Goal: Information Seeking & Learning: Learn about a topic

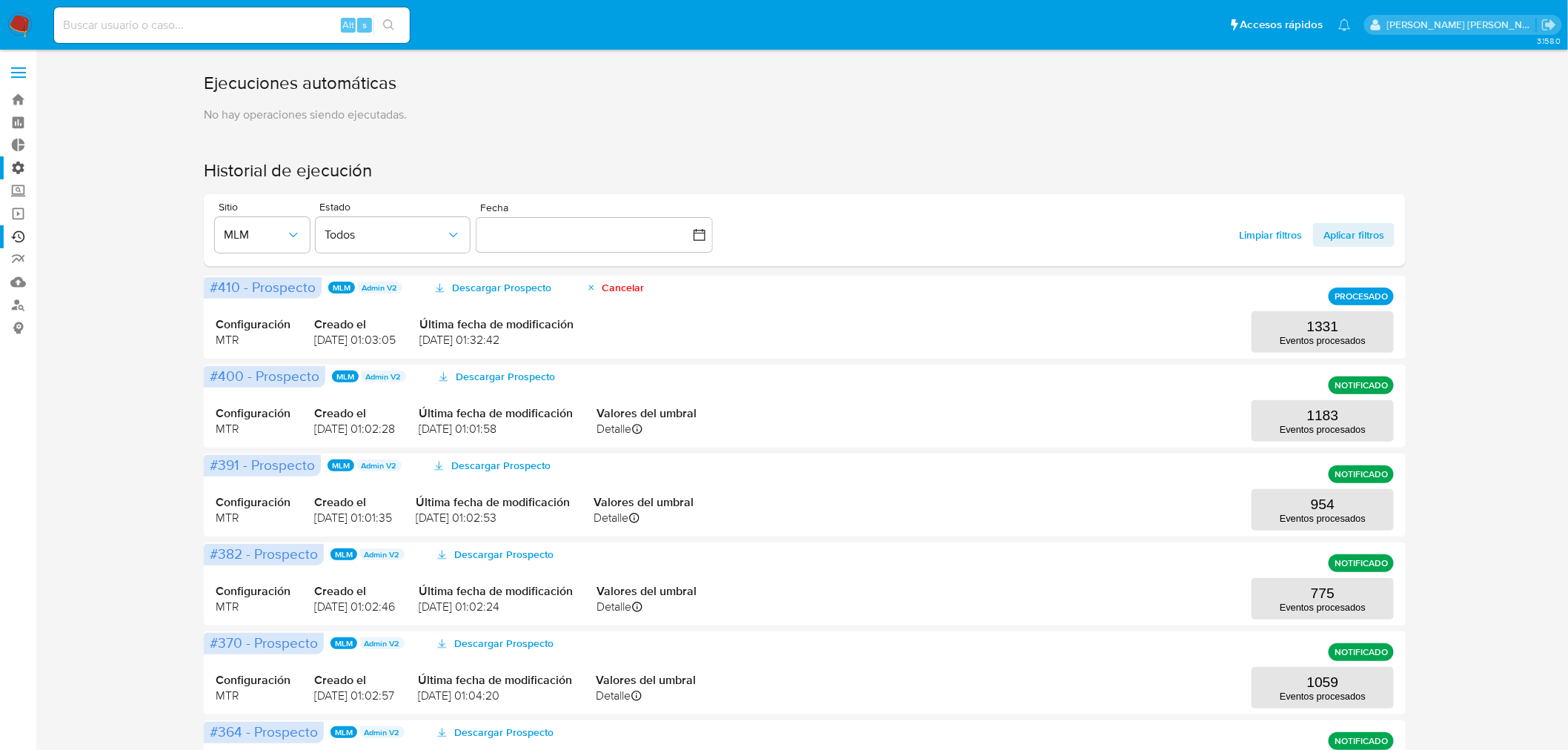
click at [15, 169] on label "Administración" at bounding box center [88, 167] width 177 height 23
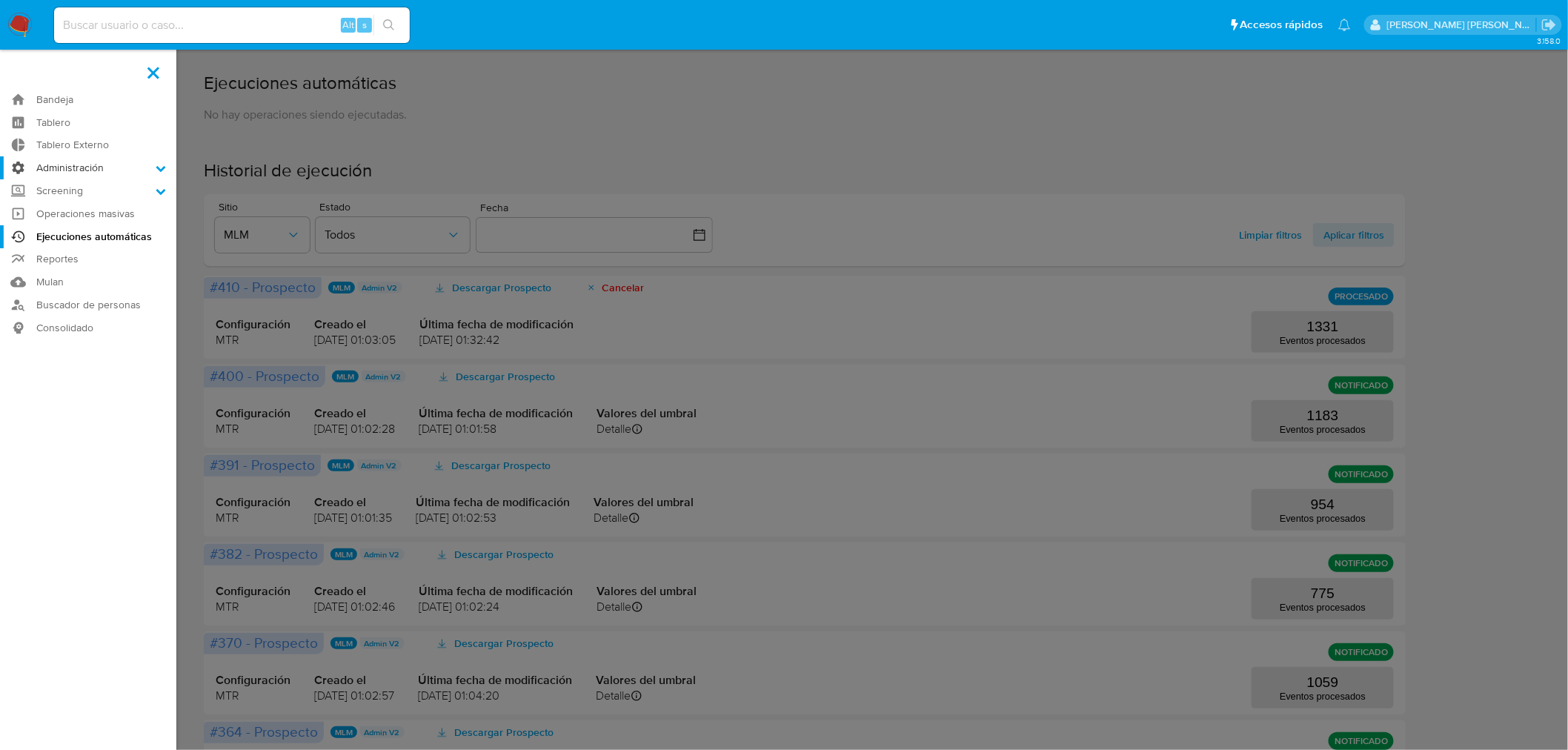
click at [0, 0] on input "Administración" at bounding box center [0, 0] width 0 height 0
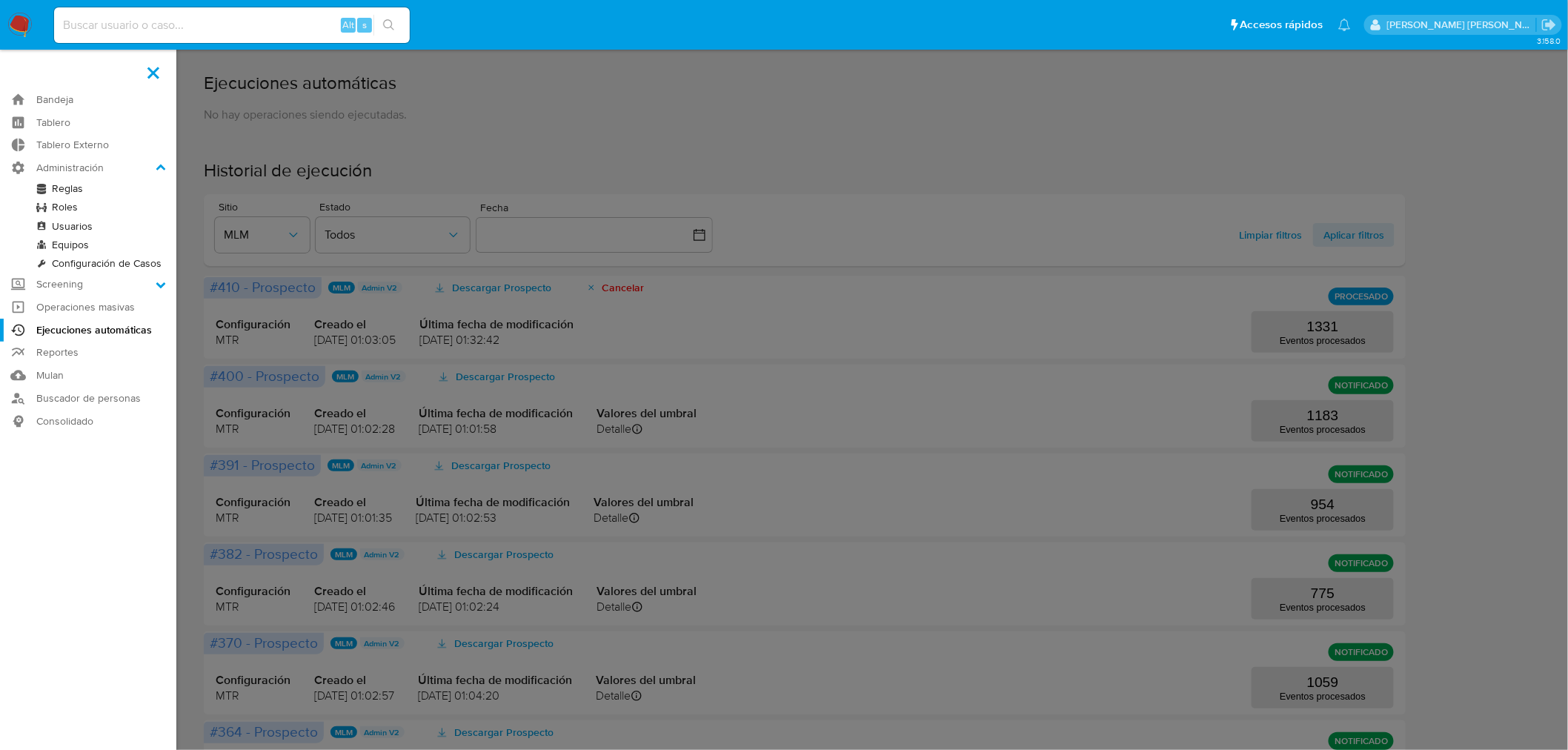
click at [65, 187] on link "Reglas" at bounding box center [88, 189] width 177 height 19
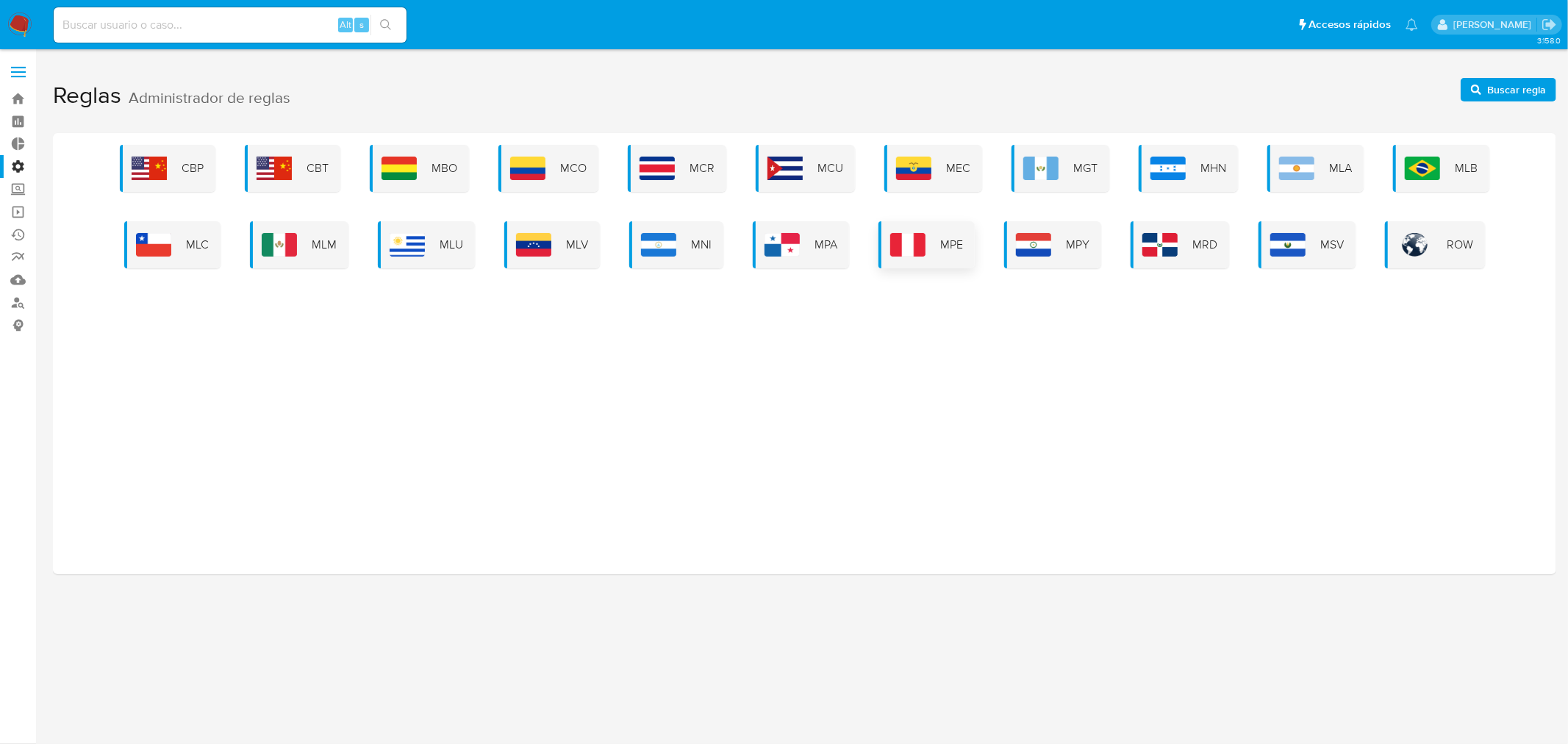
click at [951, 246] on span "MPE" at bounding box center [952, 244] width 23 height 16
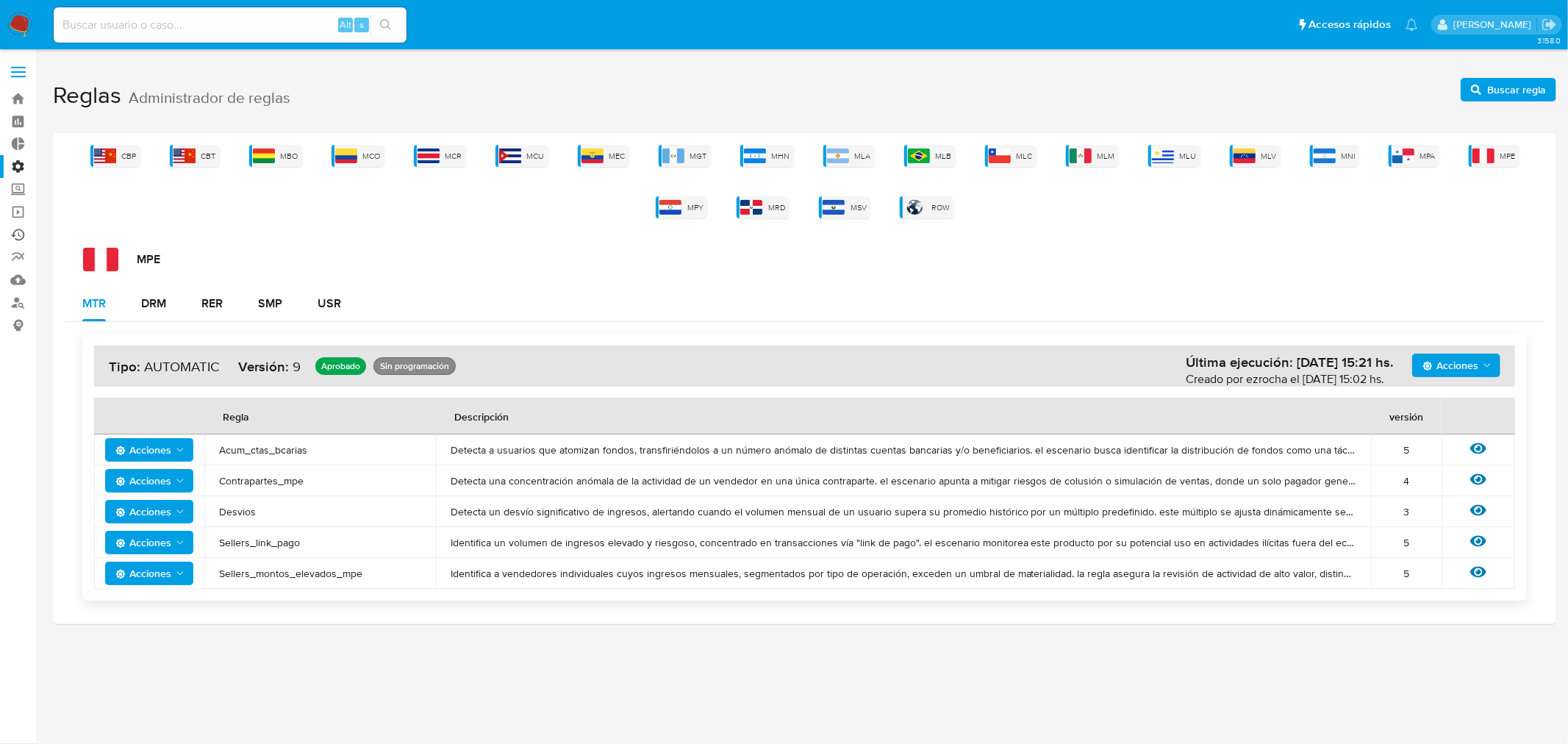
click at [20, 226] on link "Ejecuciones automáticas" at bounding box center [87, 234] width 175 height 23
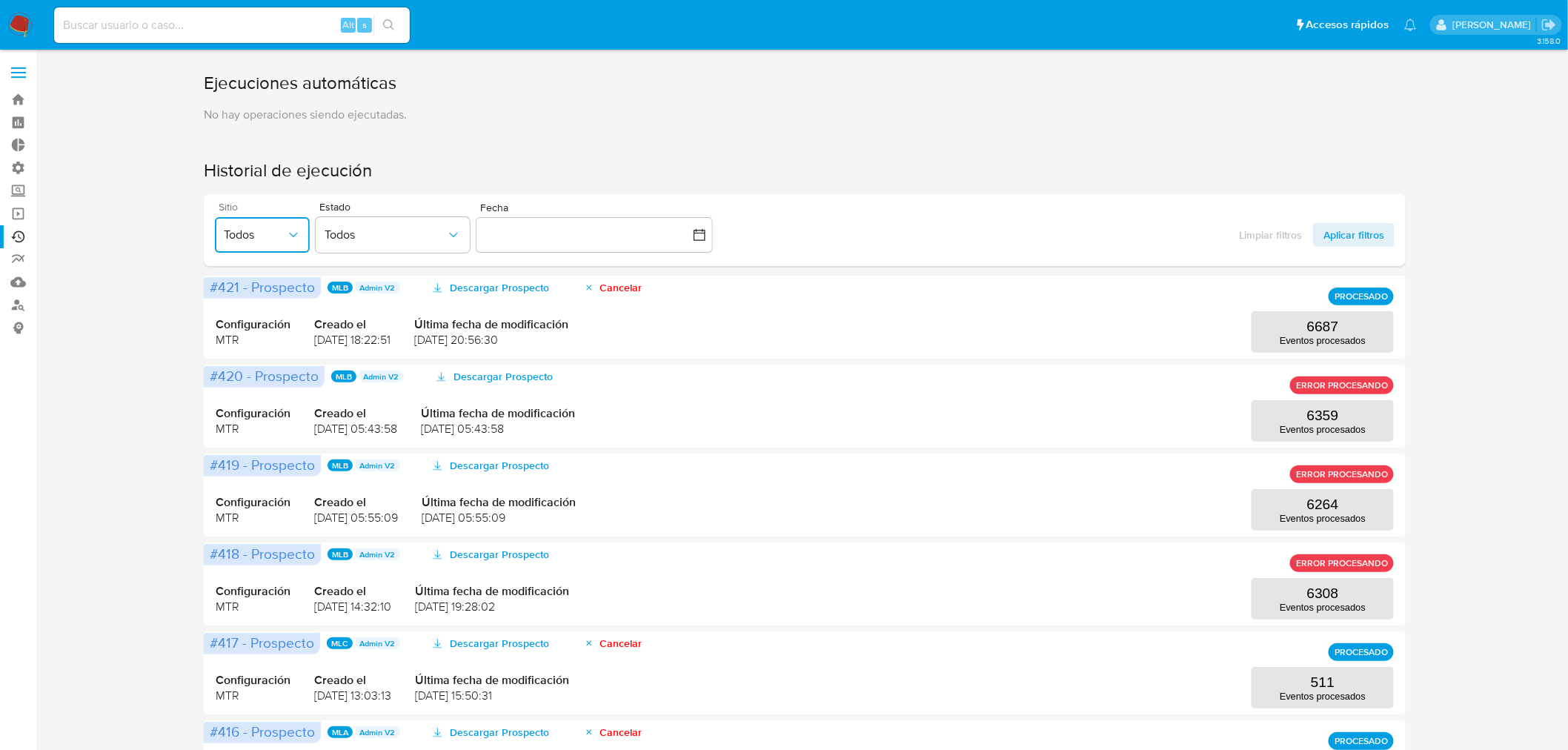
click at [252, 238] on span "Todos" at bounding box center [255, 235] width 63 height 15
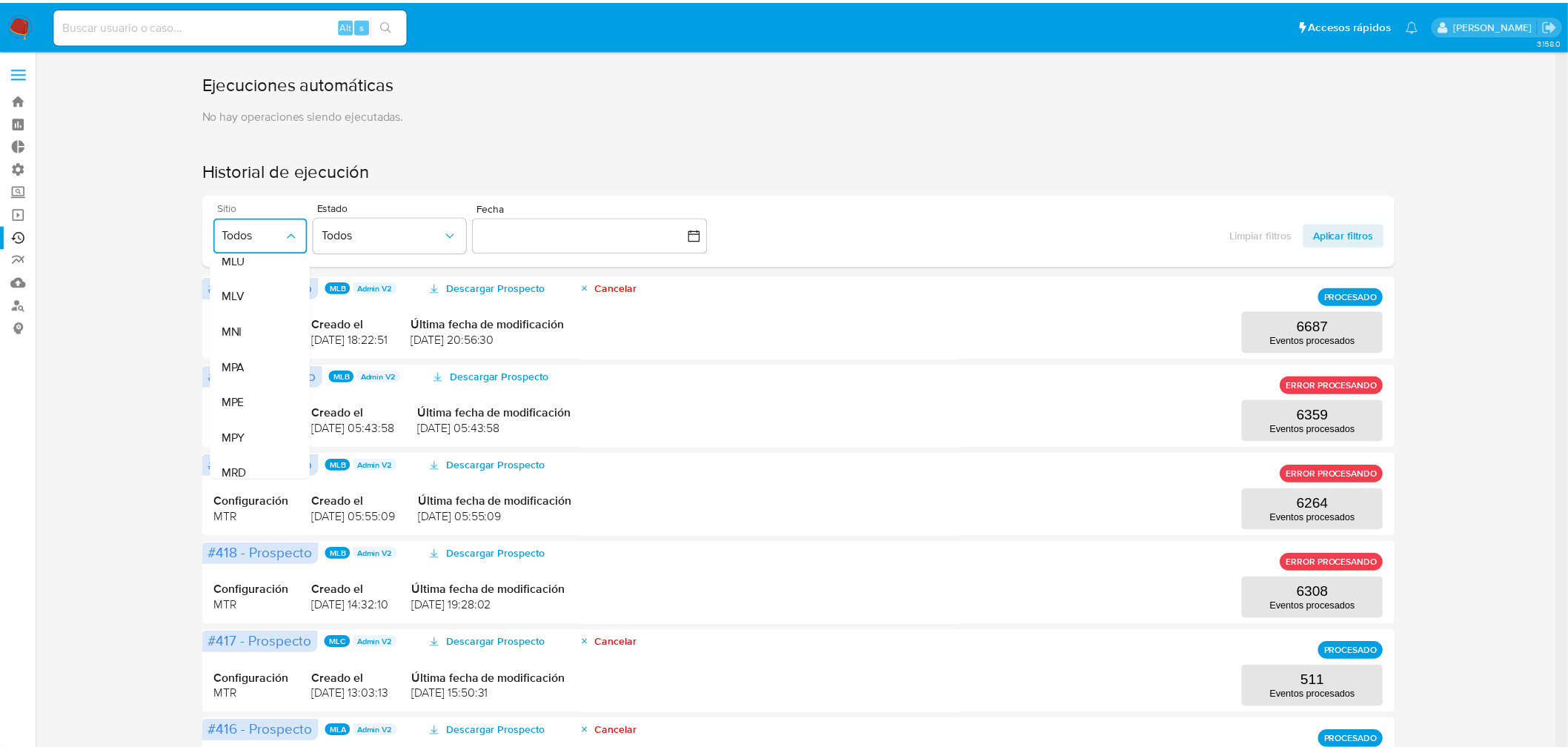
scroll to position [575, 0]
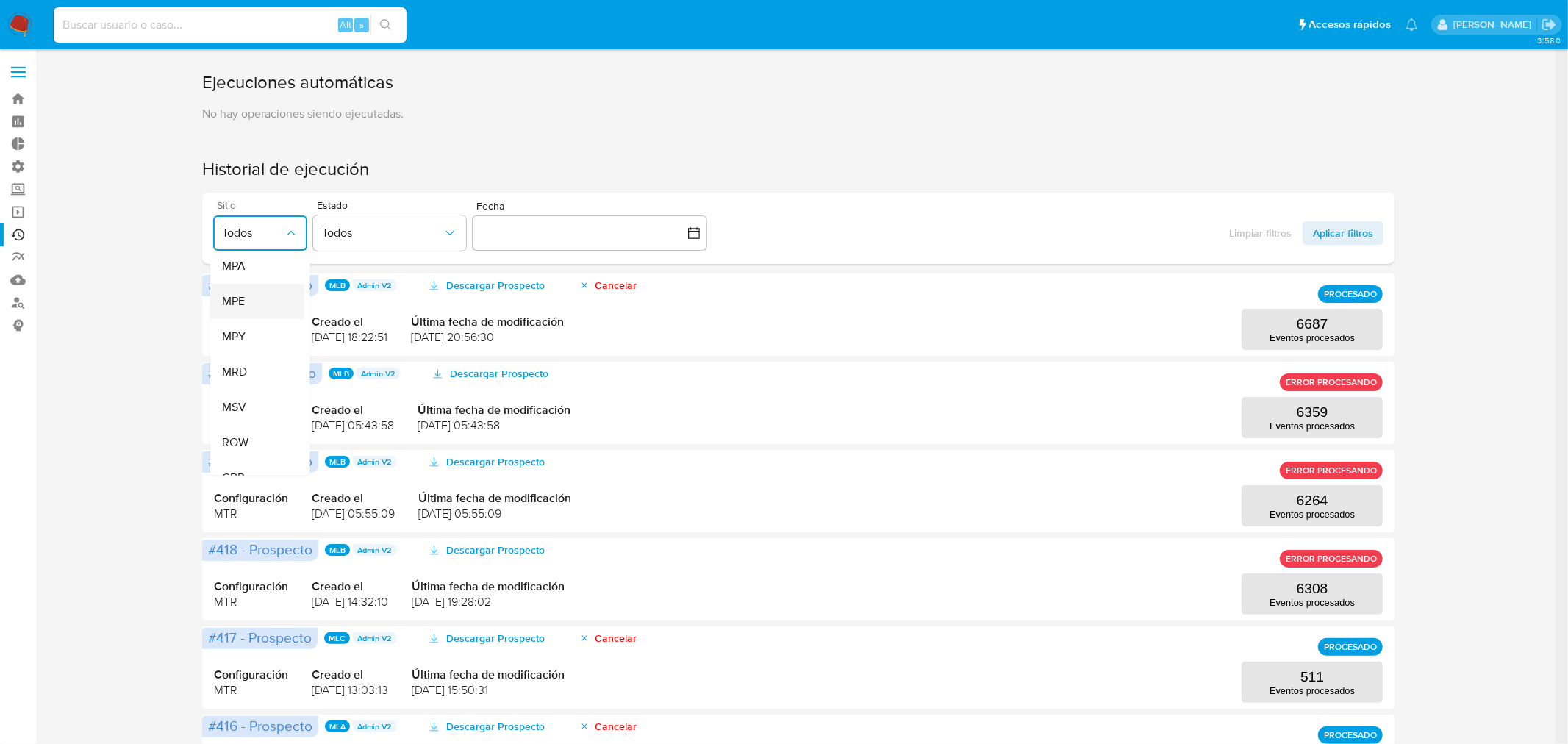
click at [244, 287] on div "MPE" at bounding box center [252, 301] width 62 height 35
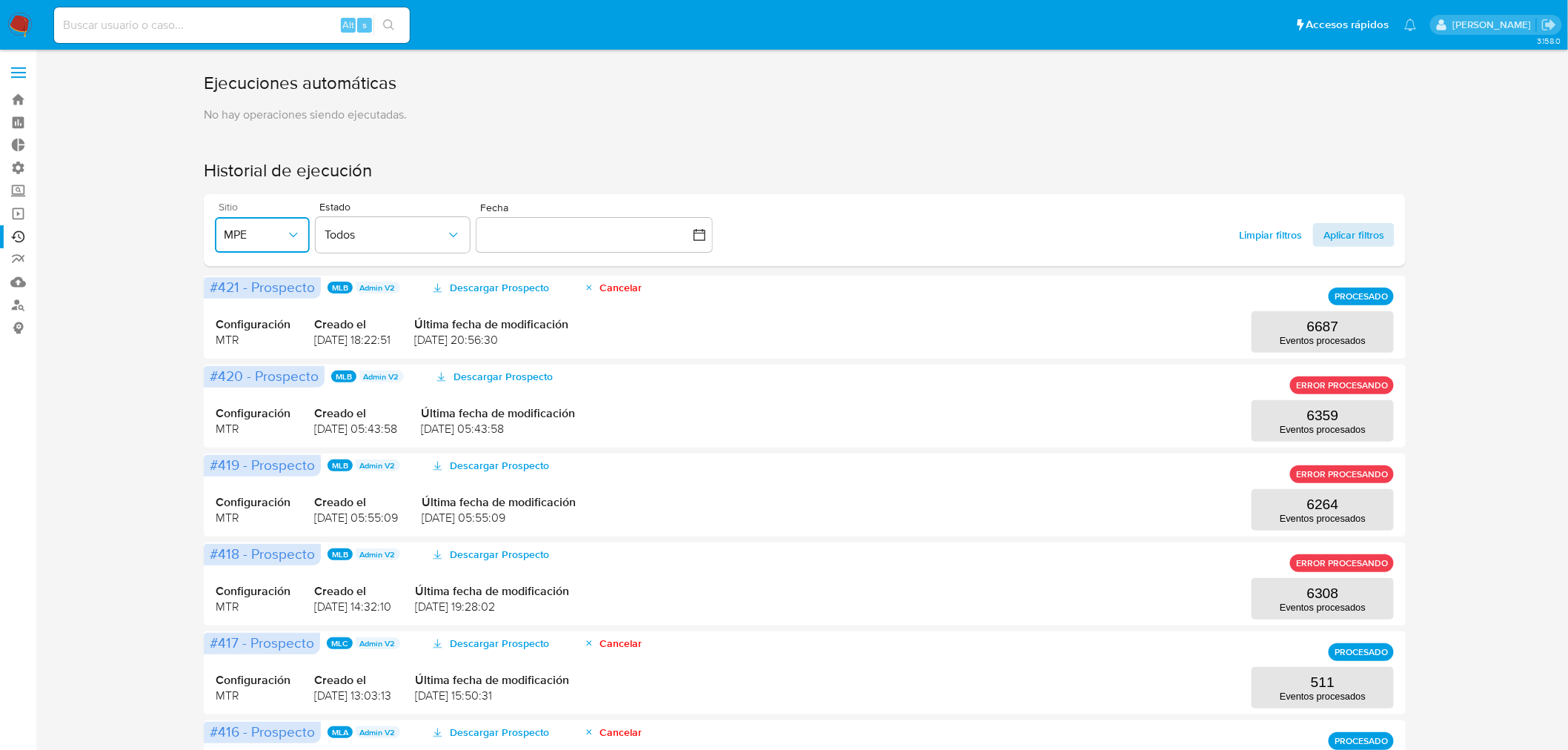
click at [1323, 238] on span "Aplicar filtros" at bounding box center [1353, 234] width 61 height 23
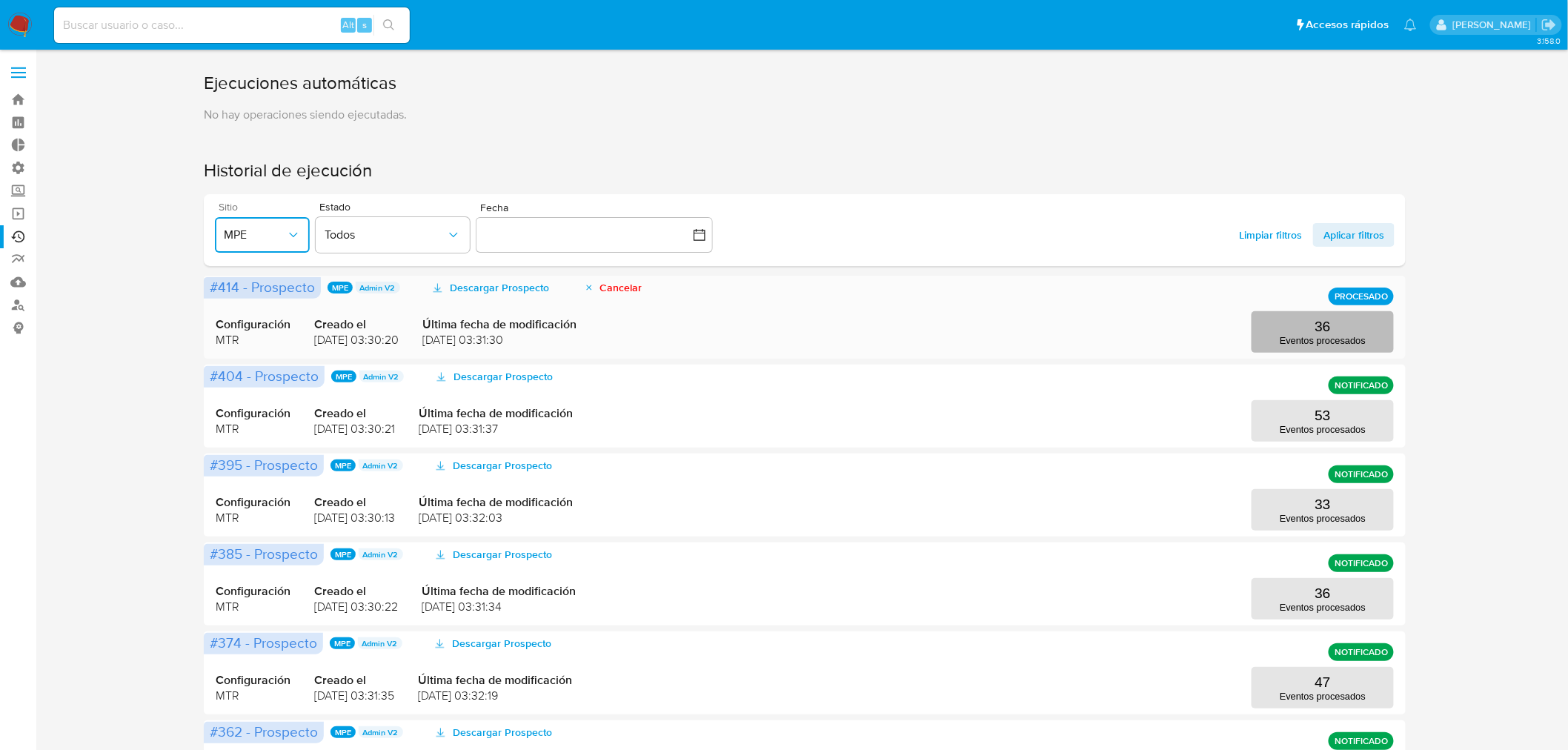
click at [1284, 334] on button "36 Eventos procesados" at bounding box center [1322, 332] width 142 height 41
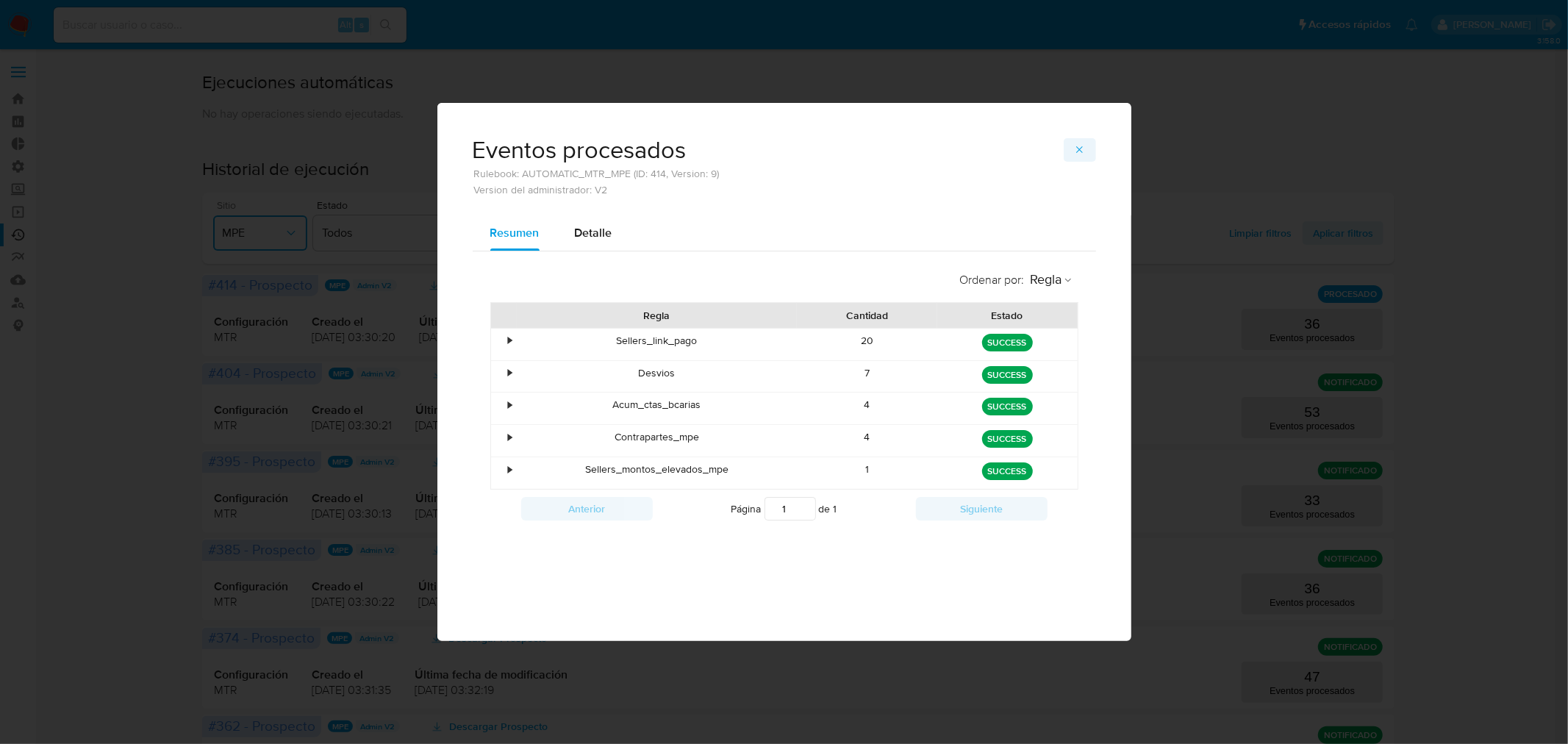
click at [1086, 153] on button "button" at bounding box center [1080, 149] width 32 height 23
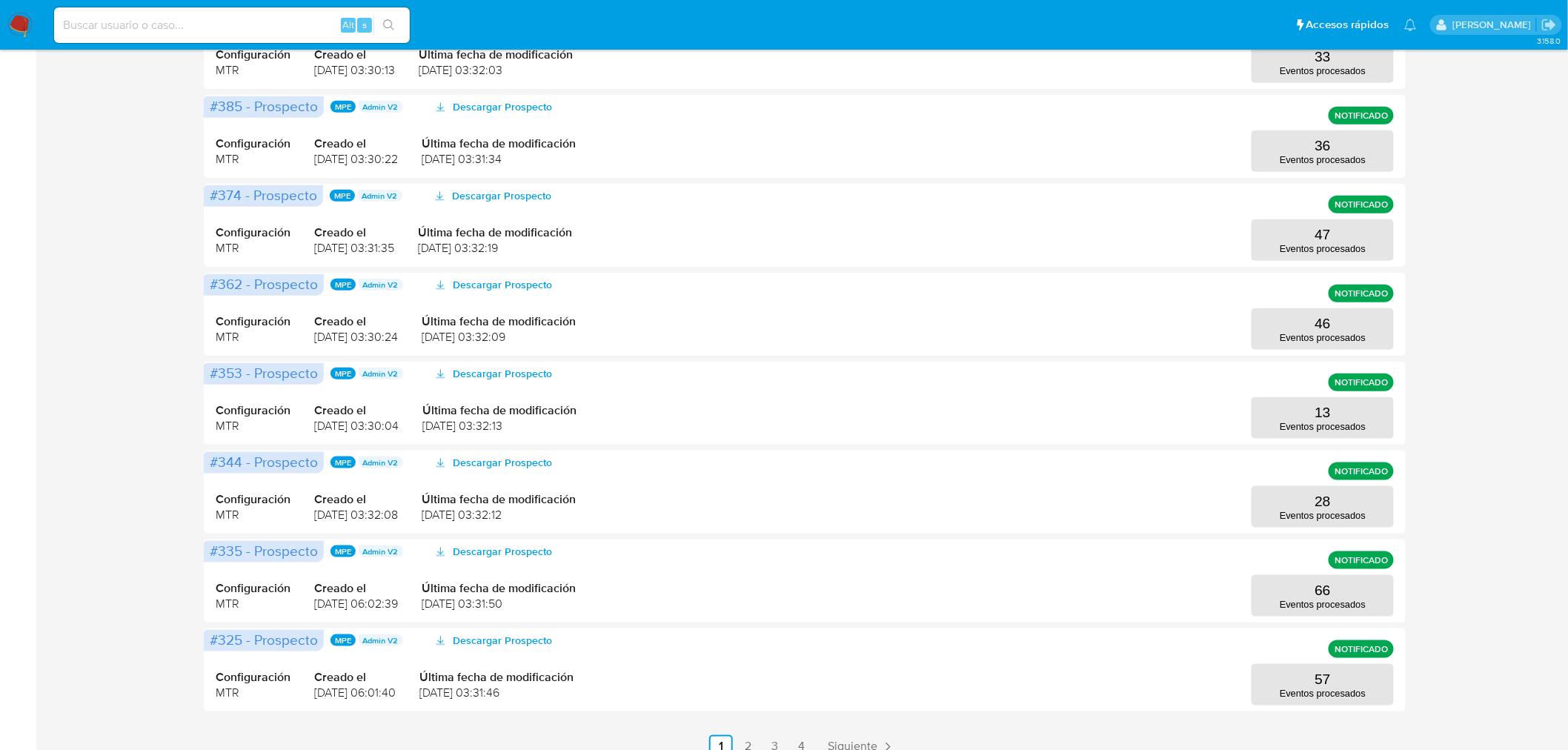
scroll to position [493, 0]
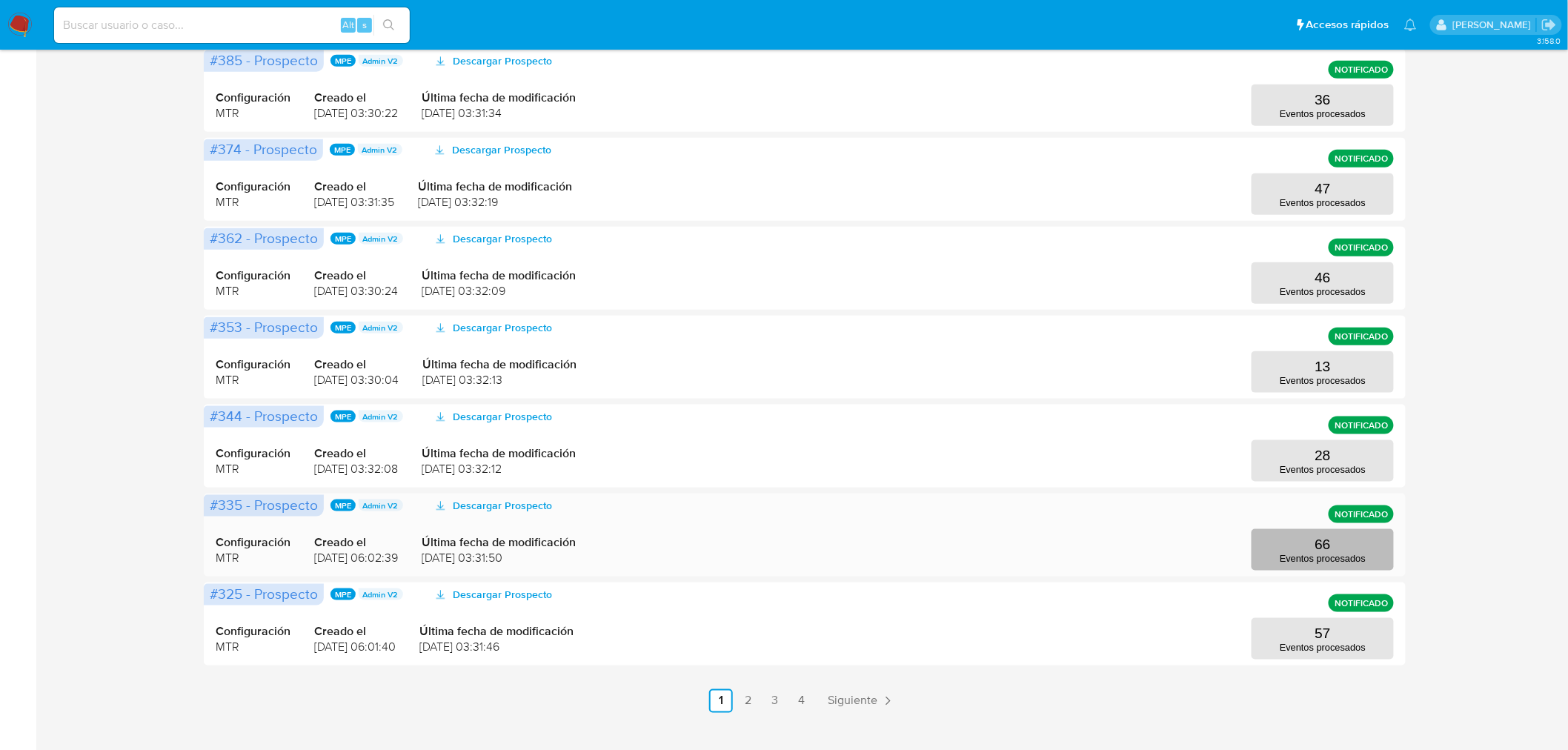
click at [1284, 561] on p "Eventos procesados" at bounding box center [1322, 559] width 86 height 11
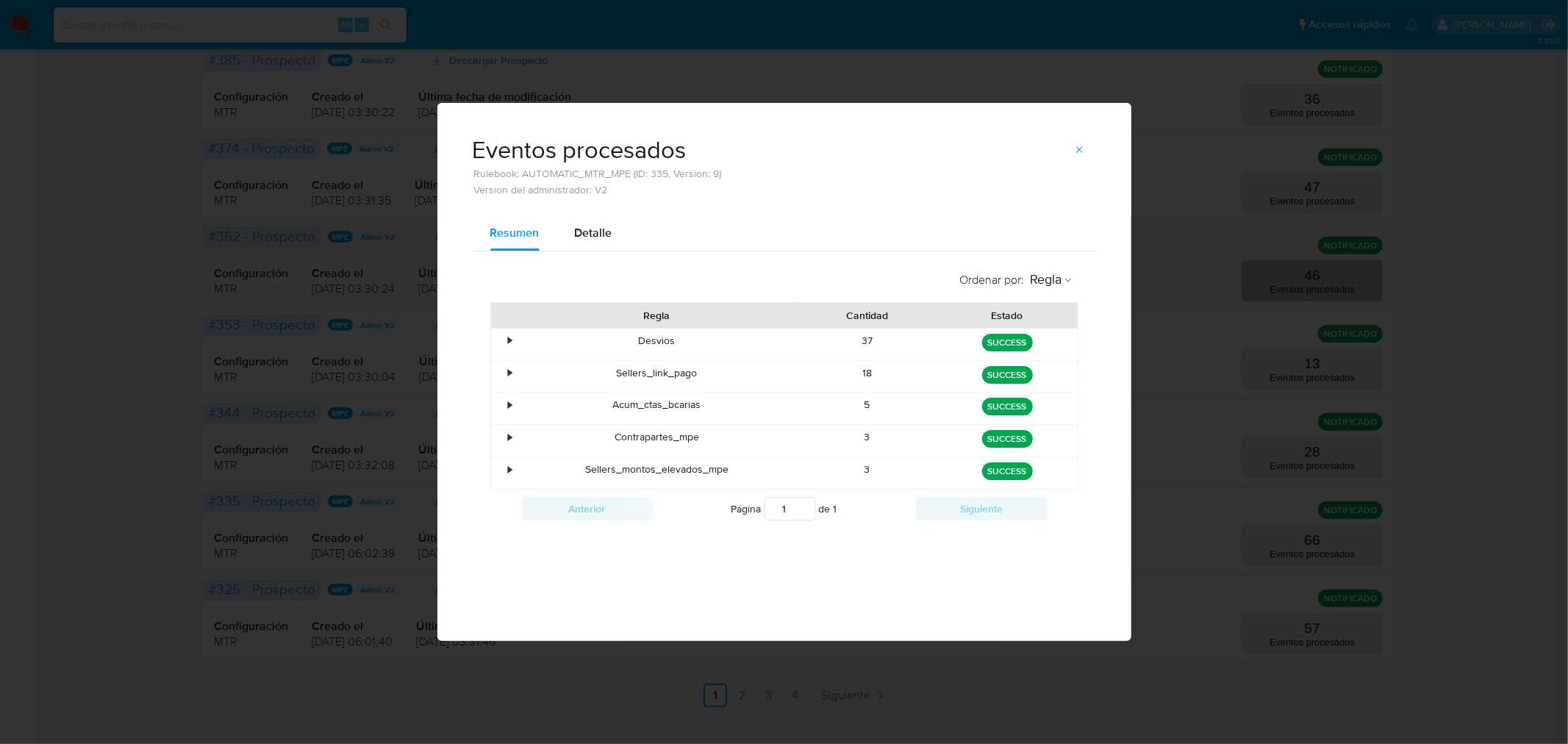
drag, startPoint x: 1074, startPoint y: 151, endPoint x: 1328, endPoint y: 280, distance: 284.9
click at [1074, 151] on icon "button" at bounding box center [1080, 149] width 12 height 12
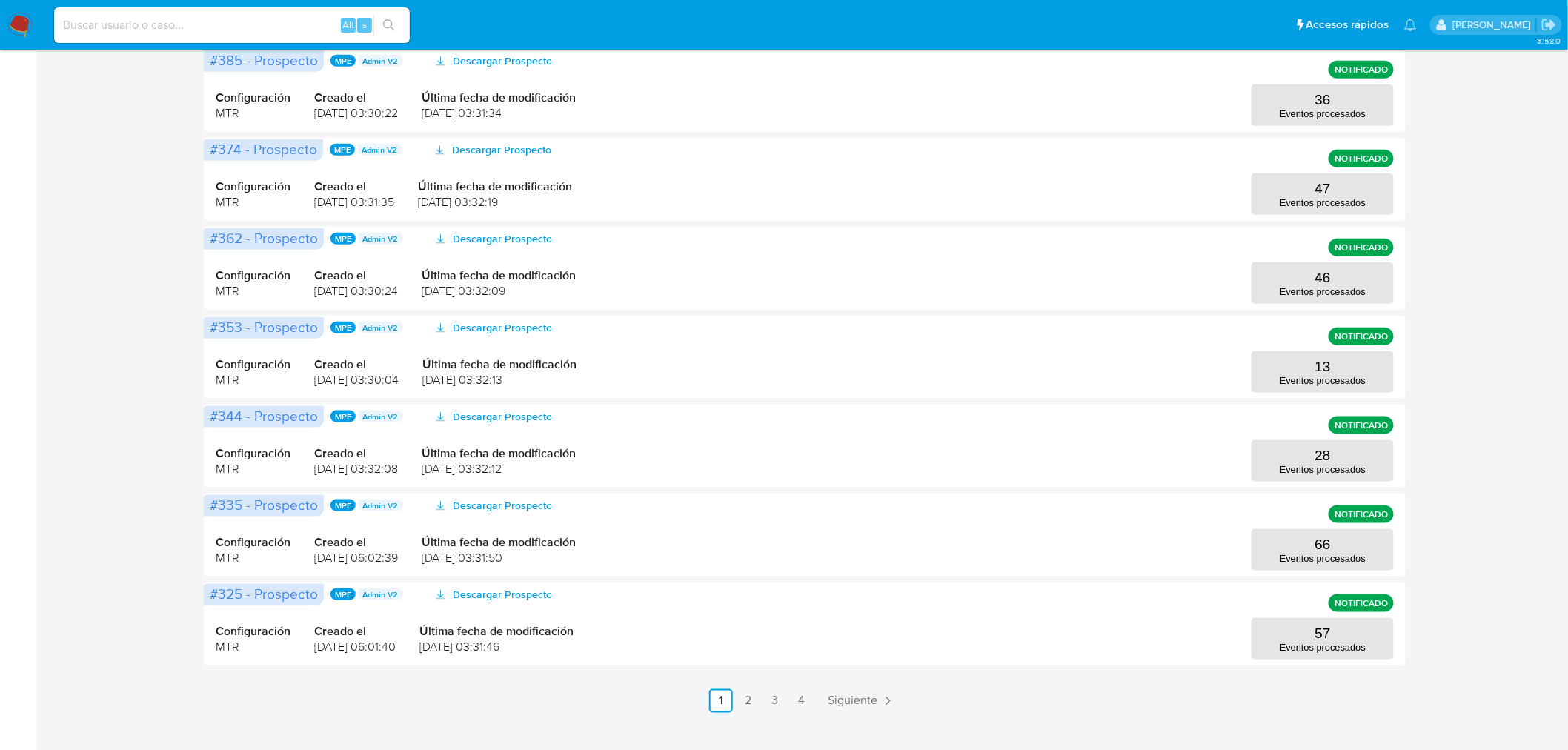
click at [1472, 367] on div "Ejecuciones automáticas No hay operaciones siendo ejecutadas. Historial de ejec…" at bounding box center [804, 145] width 1503 height 1135
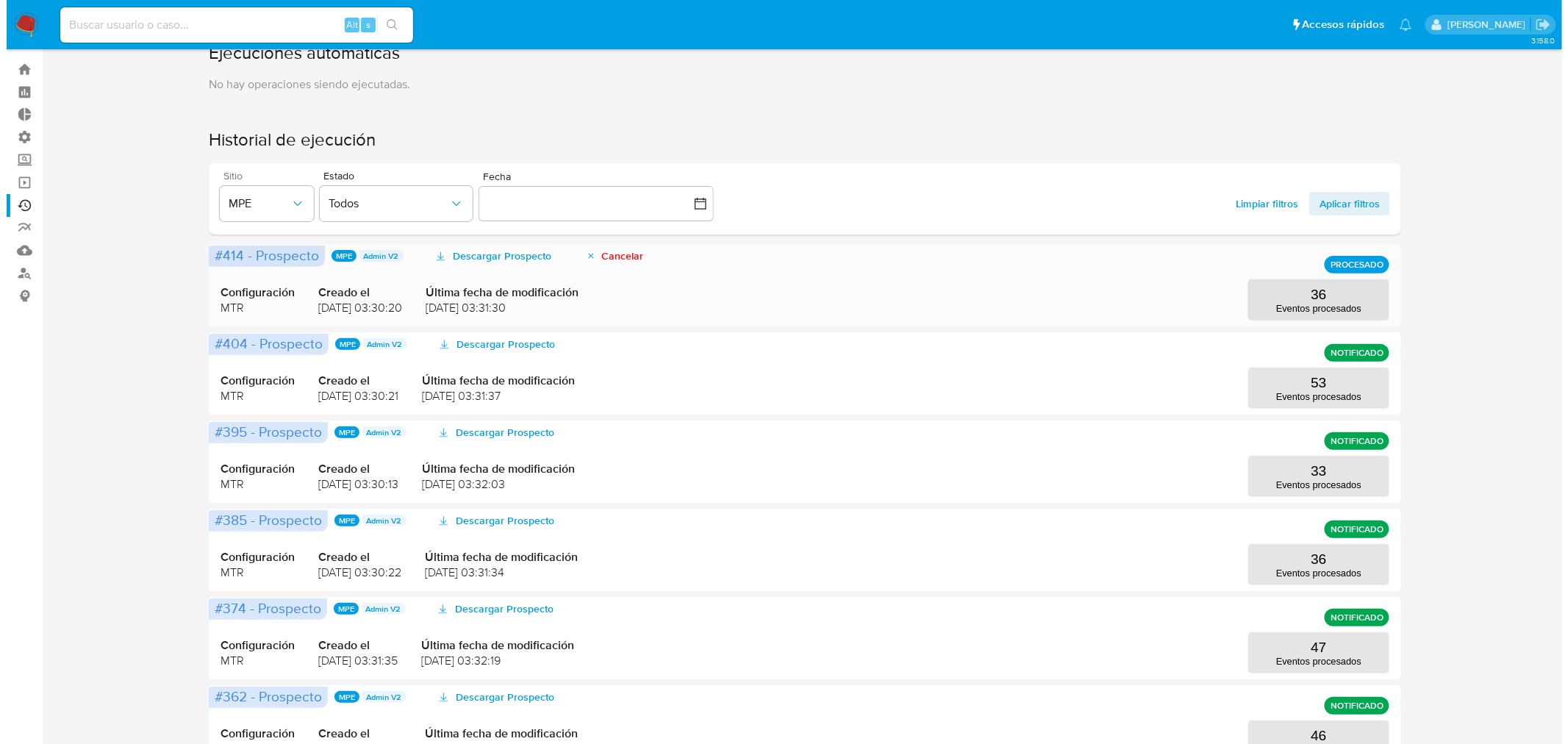
scroll to position [0, 0]
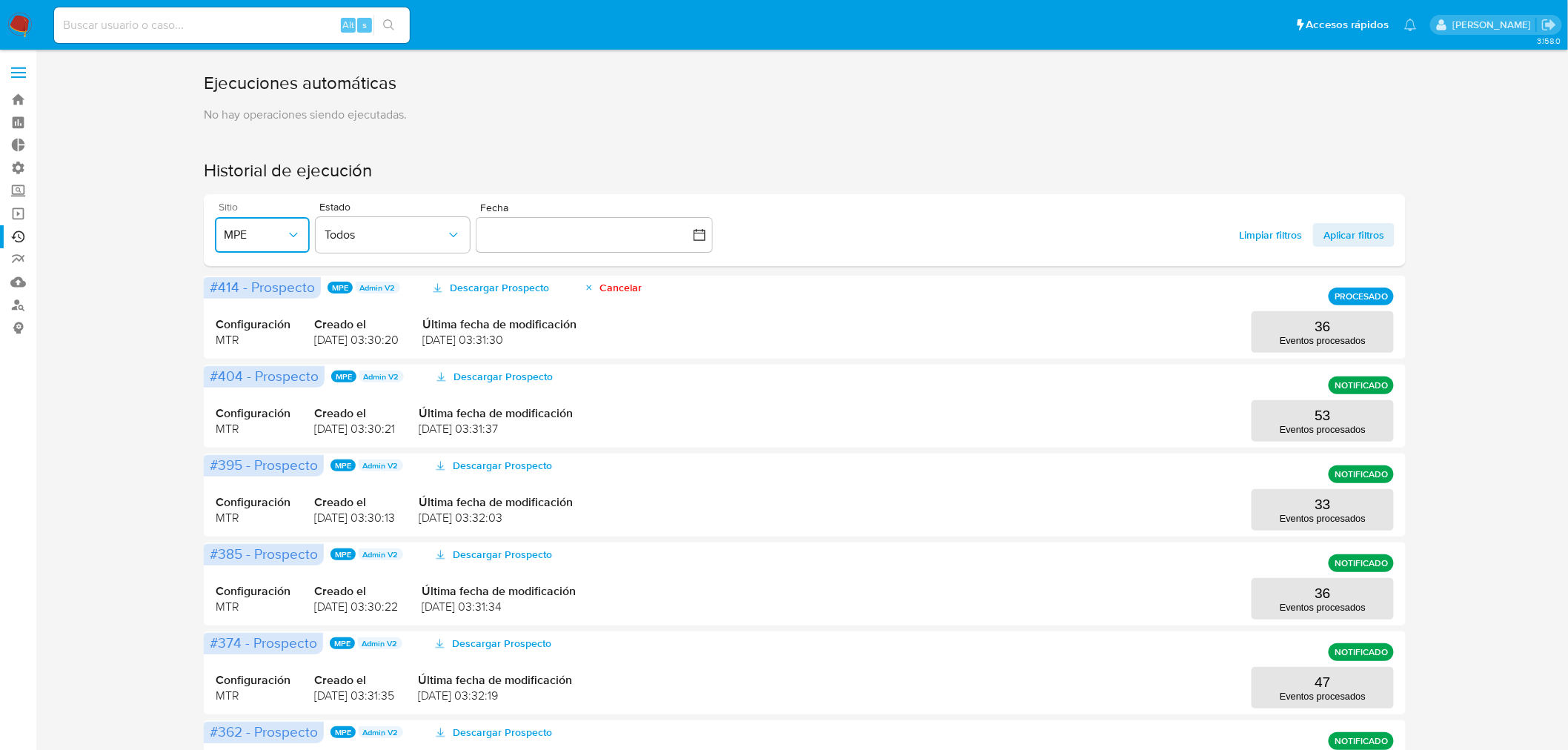
click at [267, 232] on span "MPE" at bounding box center [255, 235] width 63 height 15
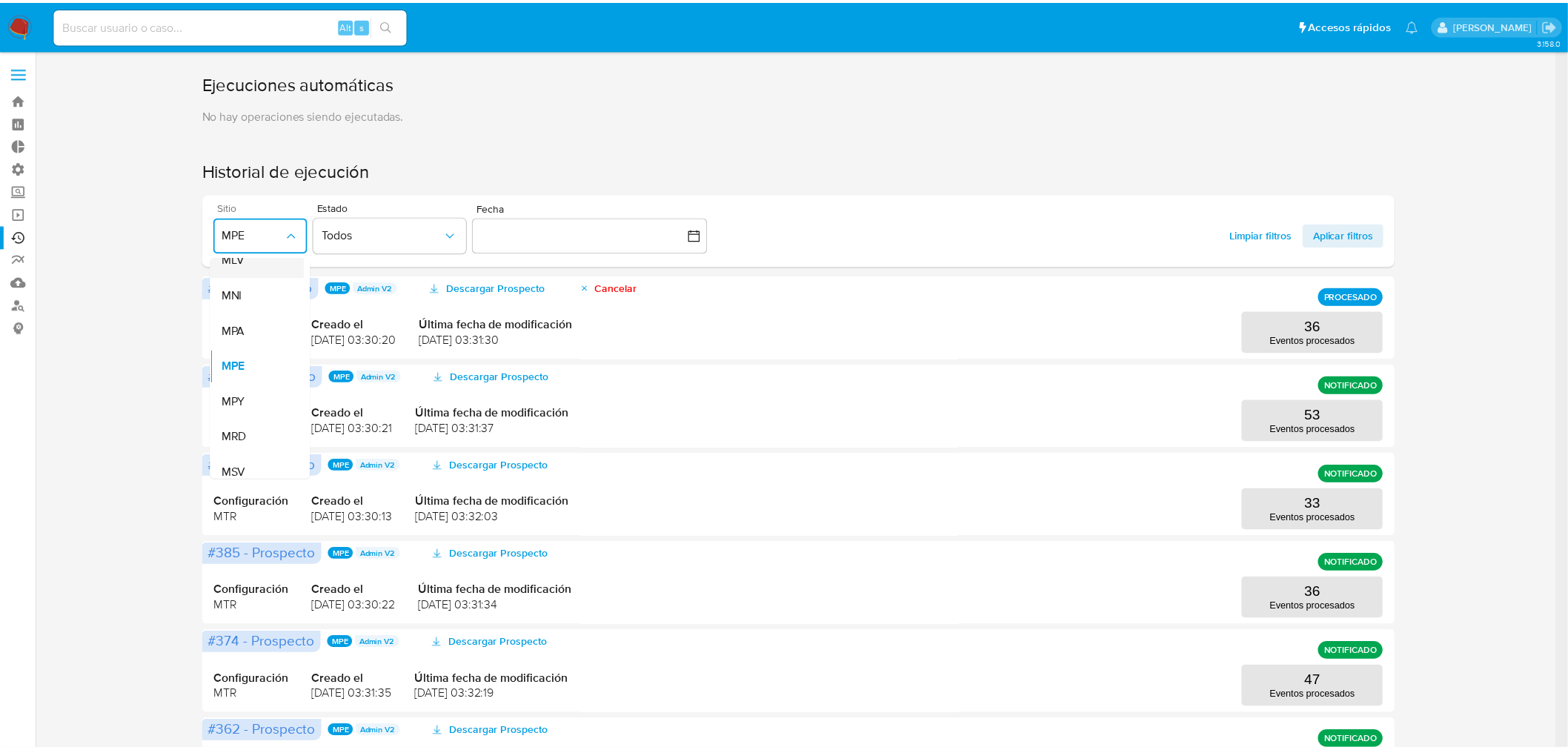
scroll to position [434, 0]
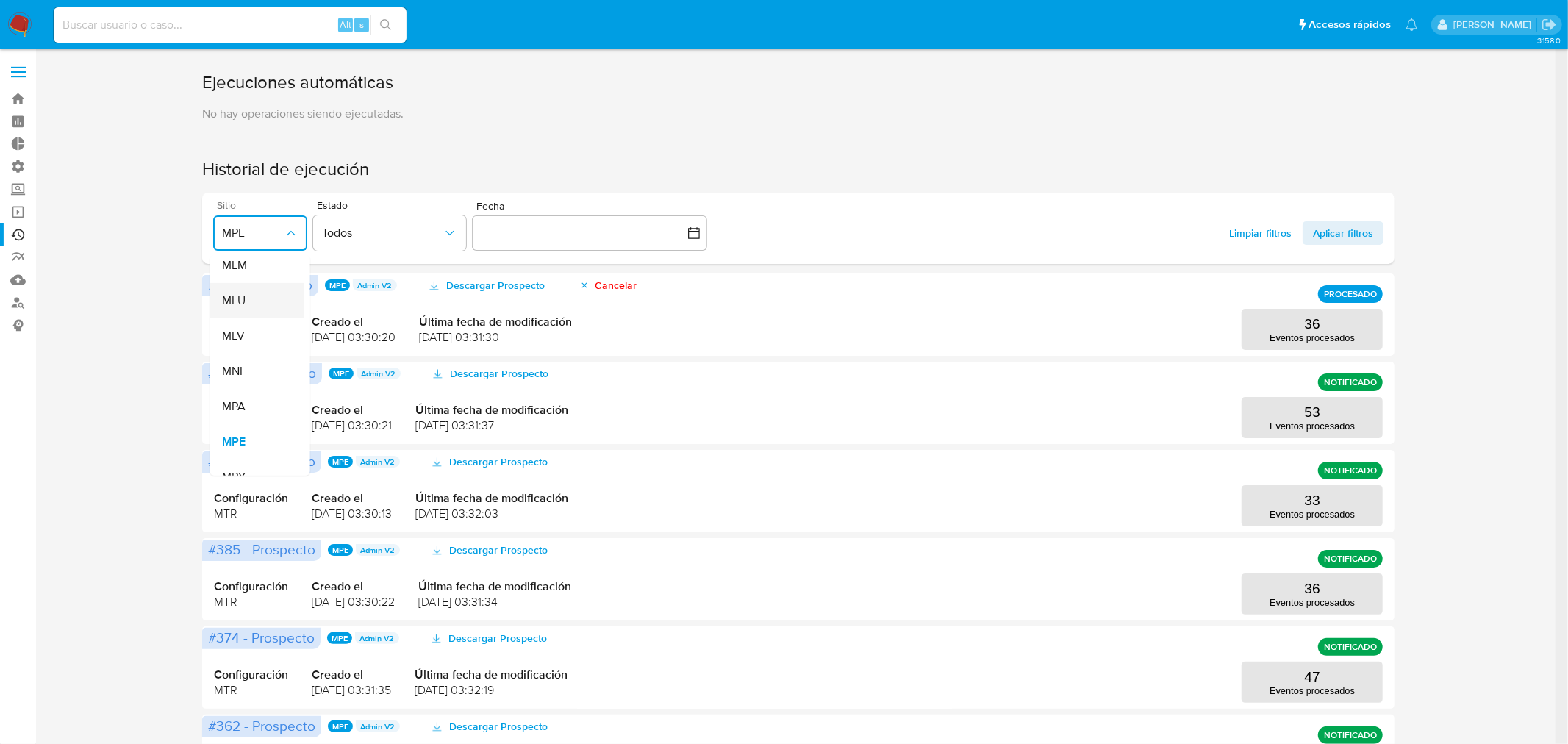
click at [230, 304] on span "MLU" at bounding box center [233, 301] width 23 height 15
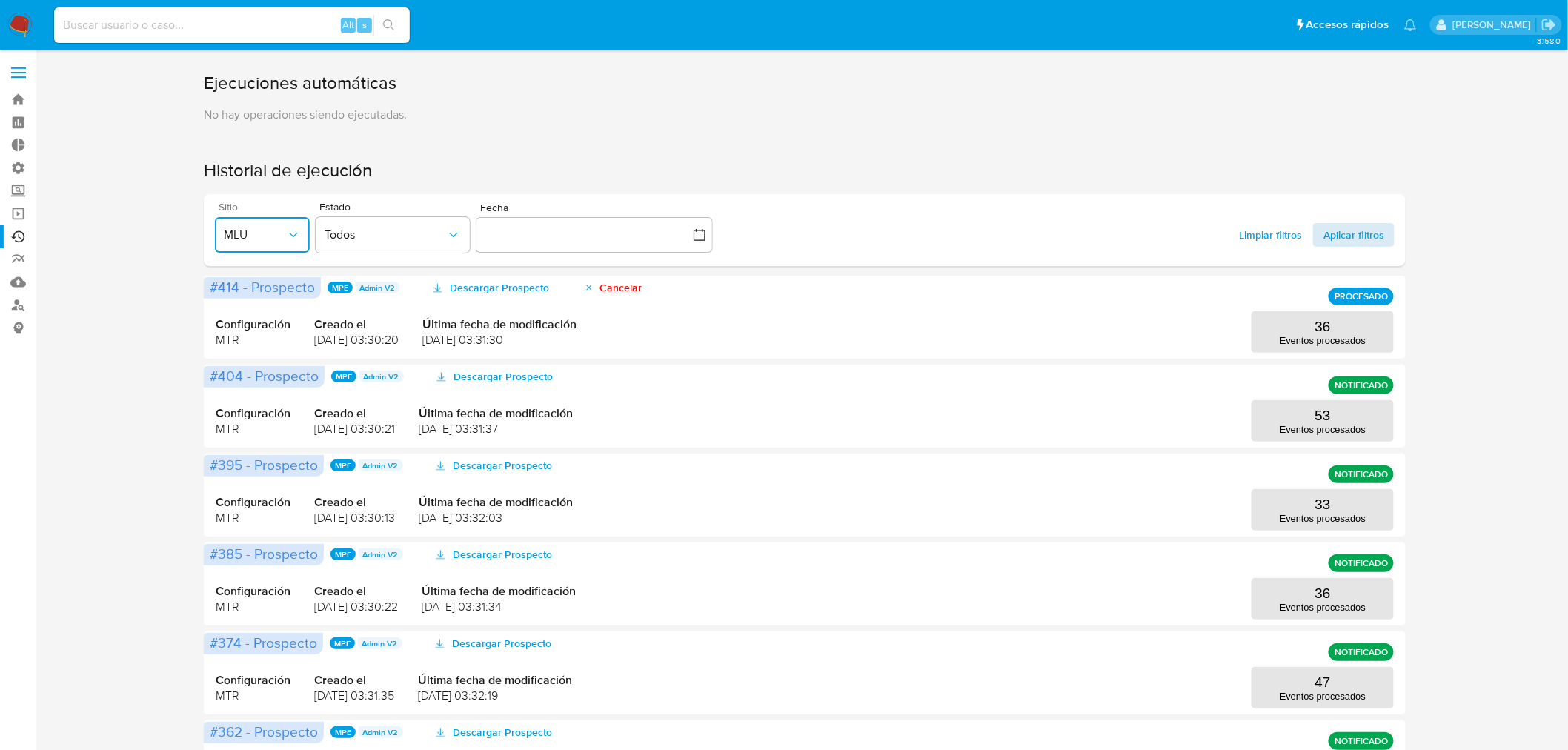
click at [1351, 238] on span "Aplicar filtros" at bounding box center [1353, 234] width 61 height 23
click at [1331, 489] on button "127 Eventos procesados" at bounding box center [1322, 510] width 142 height 41
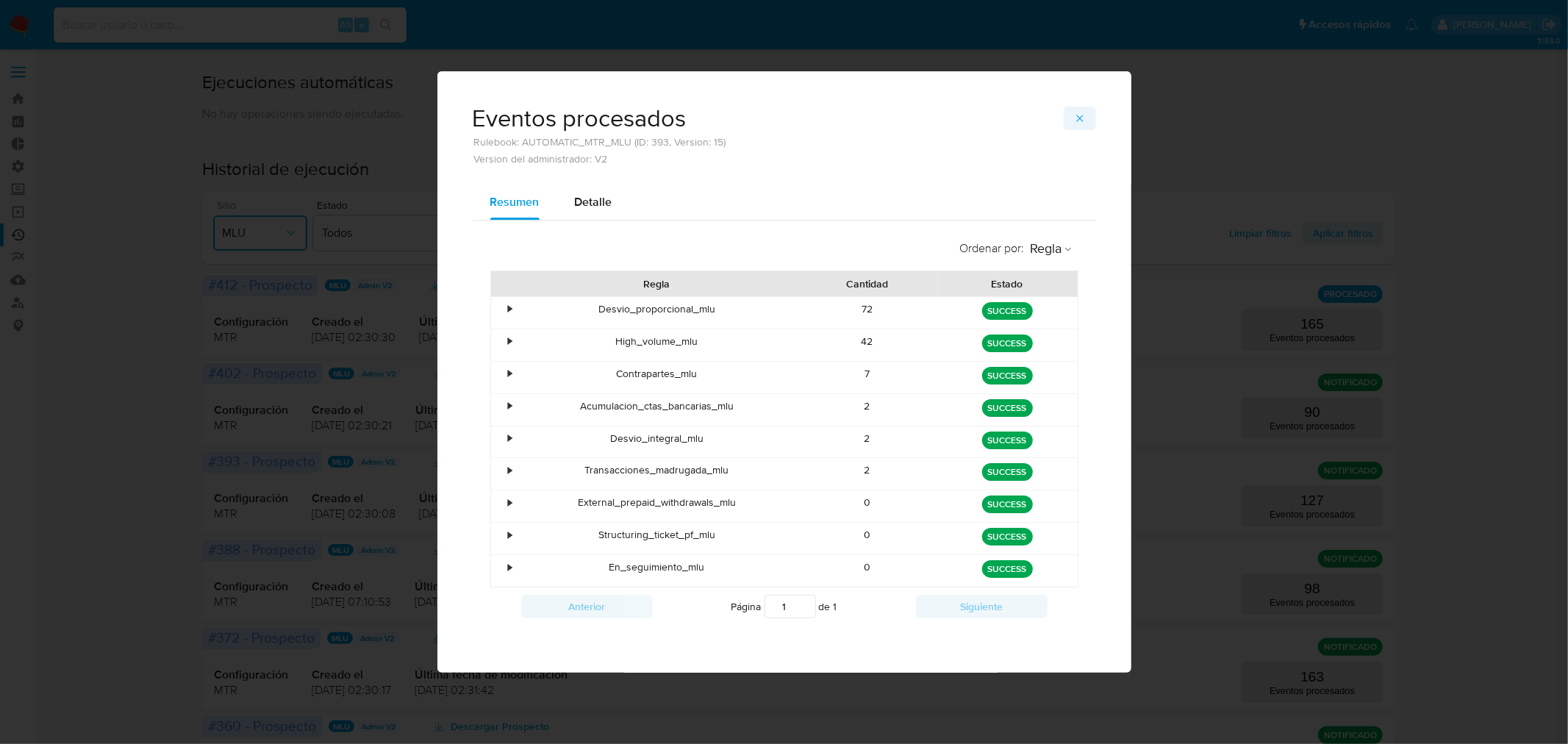
click at [1082, 122] on icon "button" at bounding box center [1080, 118] width 12 height 12
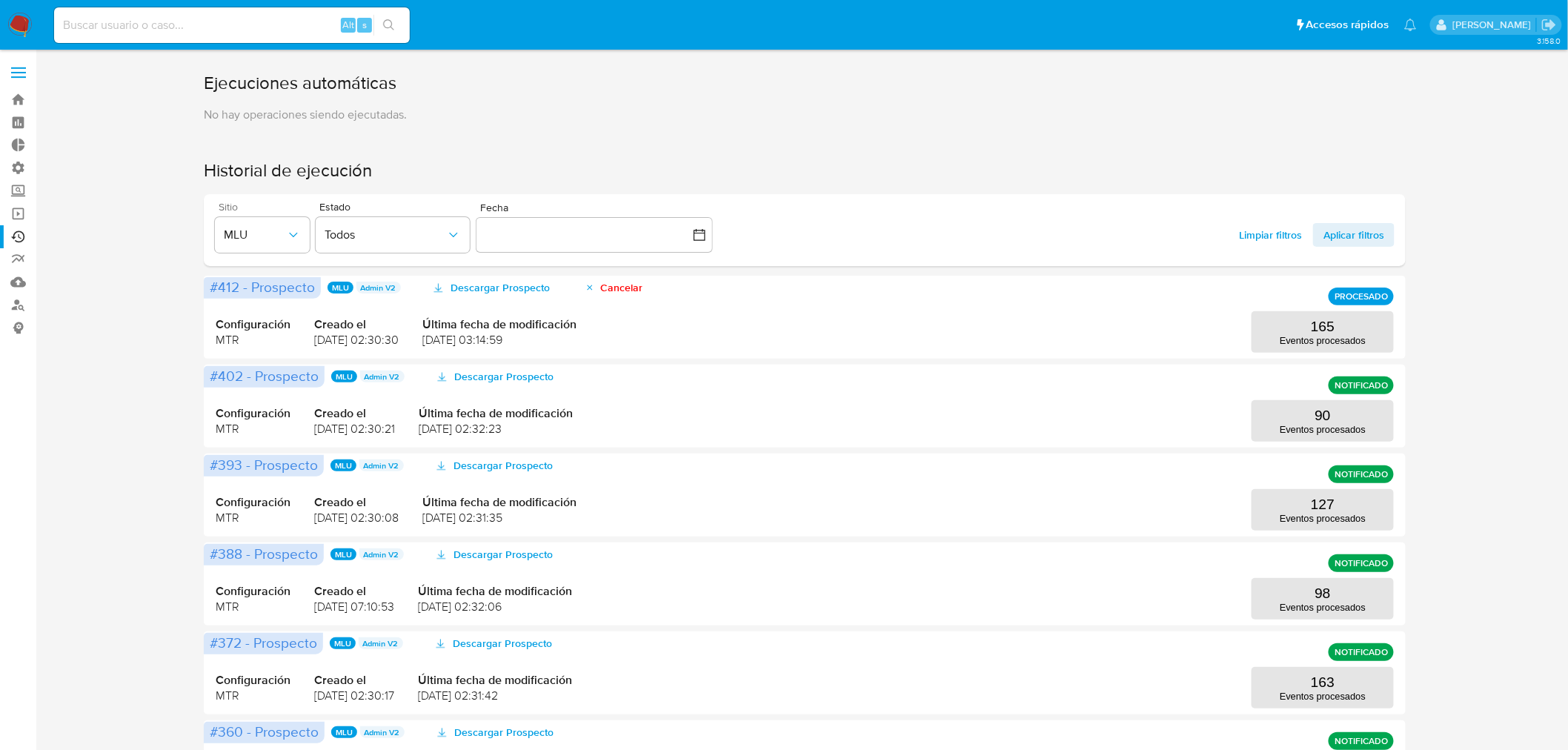
scroll to position [82, 0]
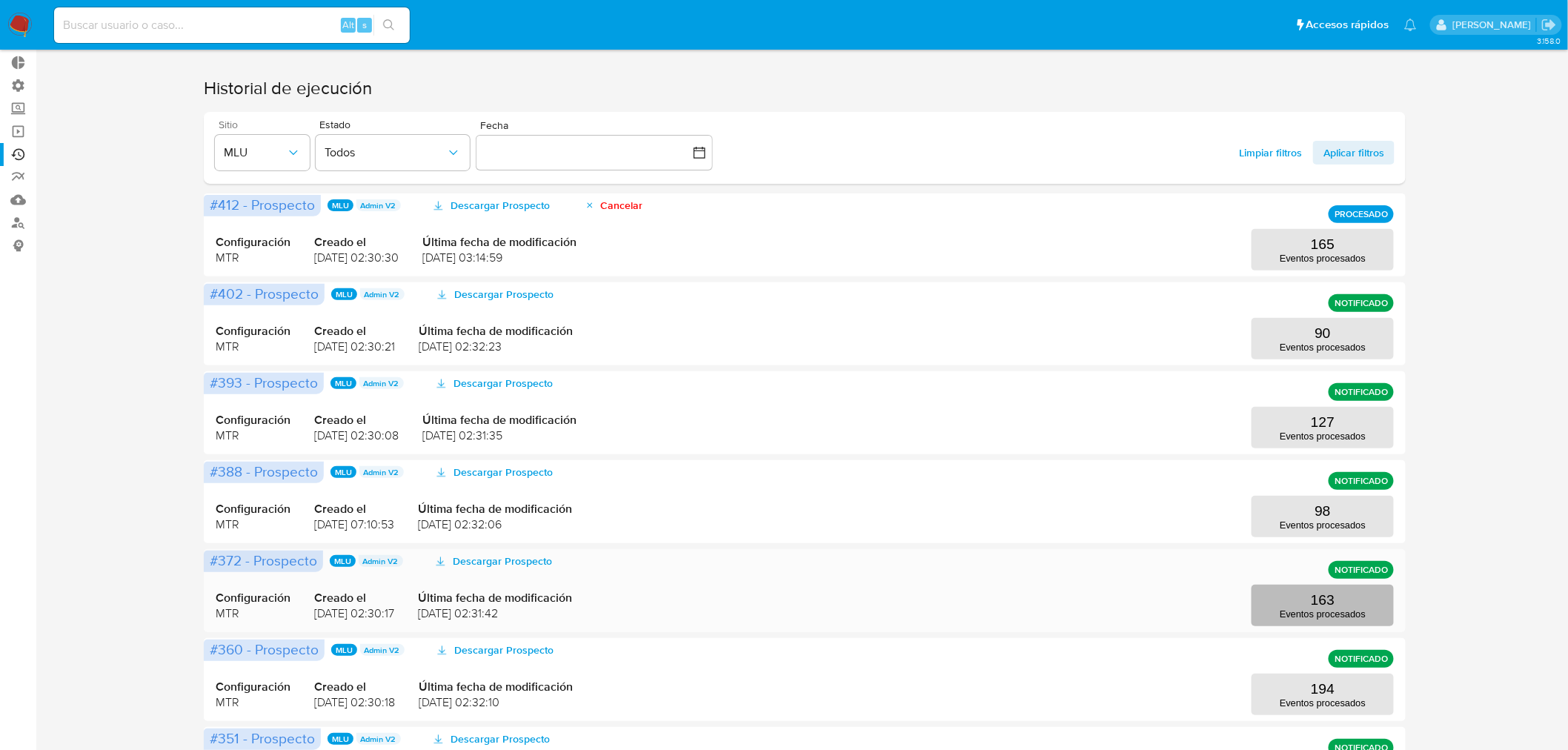
click at [1314, 618] on button "163 Eventos procesados" at bounding box center [1322, 605] width 142 height 41
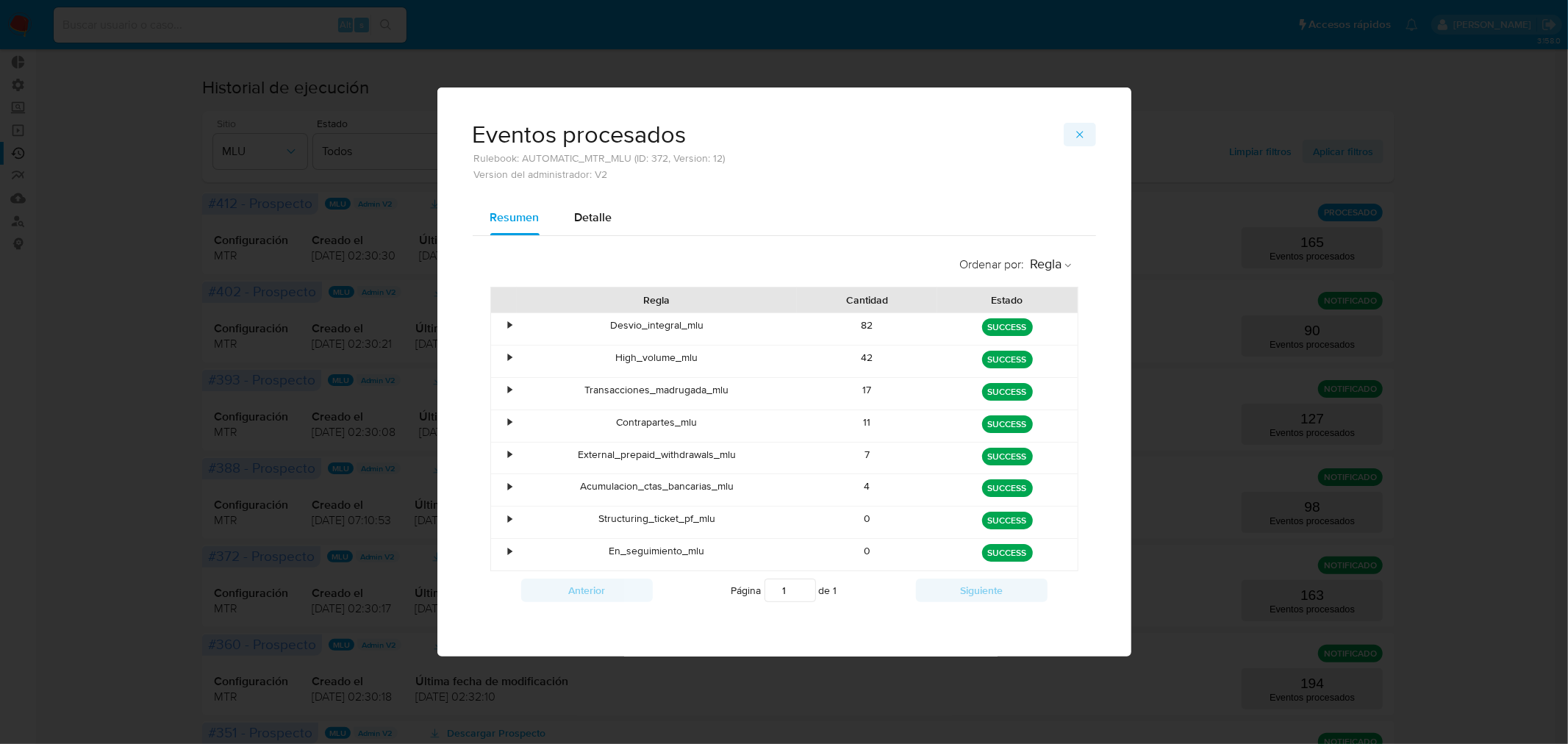
drag, startPoint x: 1076, startPoint y: 130, endPoint x: 1407, endPoint y: 445, distance: 456.9
click at [1076, 130] on icon "button" at bounding box center [1080, 134] width 12 height 12
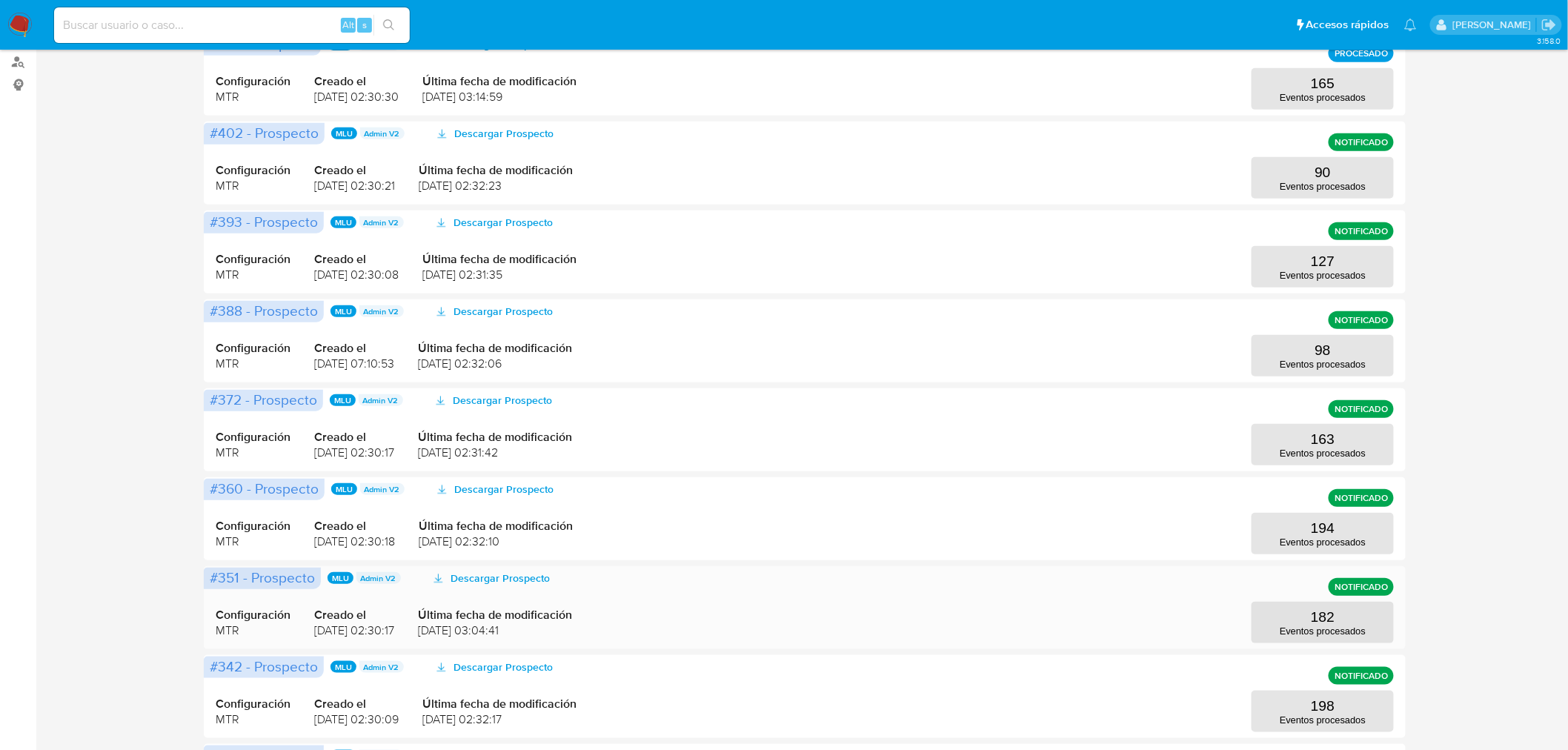
scroll to position [247, 0]
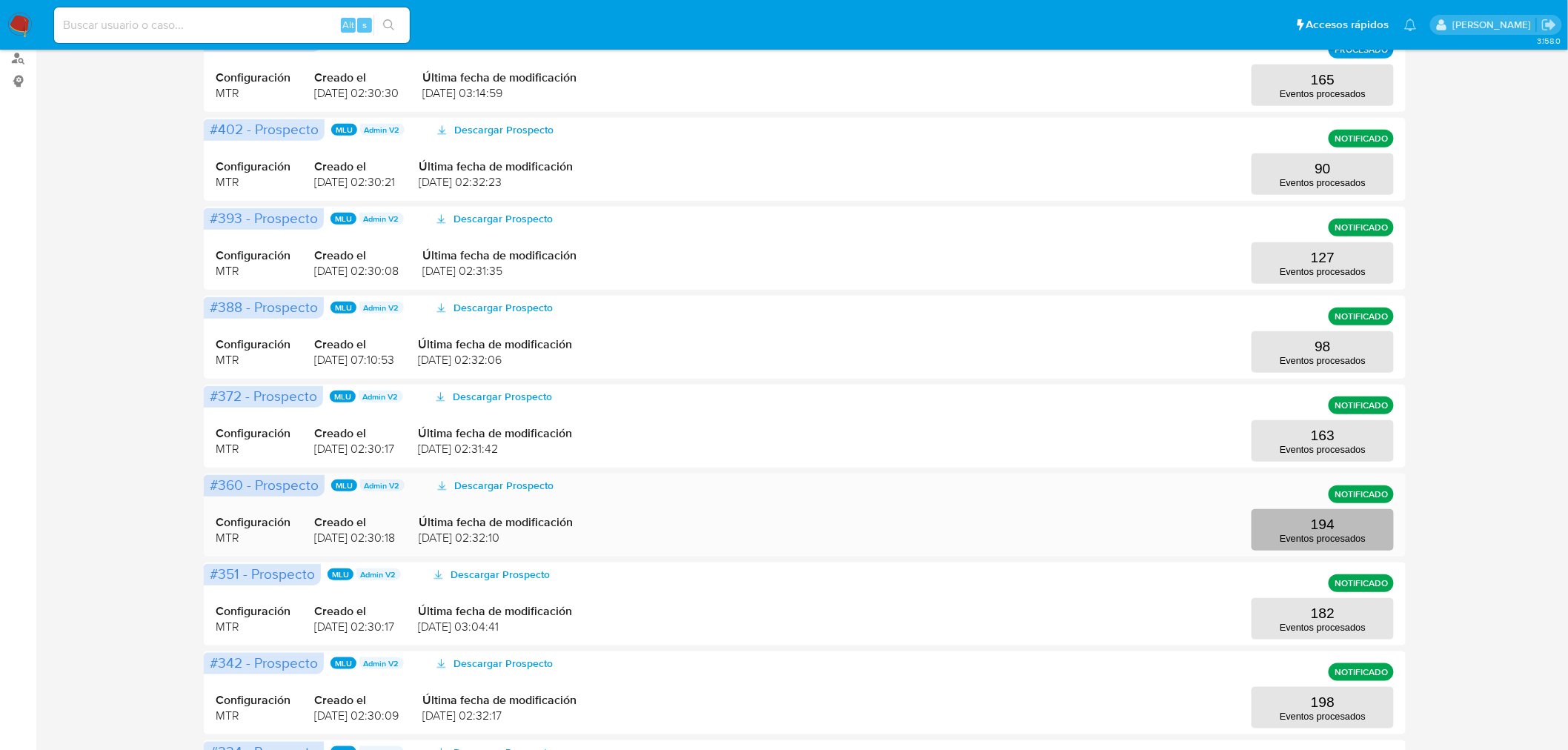
click at [1289, 530] on button "194 Eventos procesados" at bounding box center [1322, 530] width 142 height 41
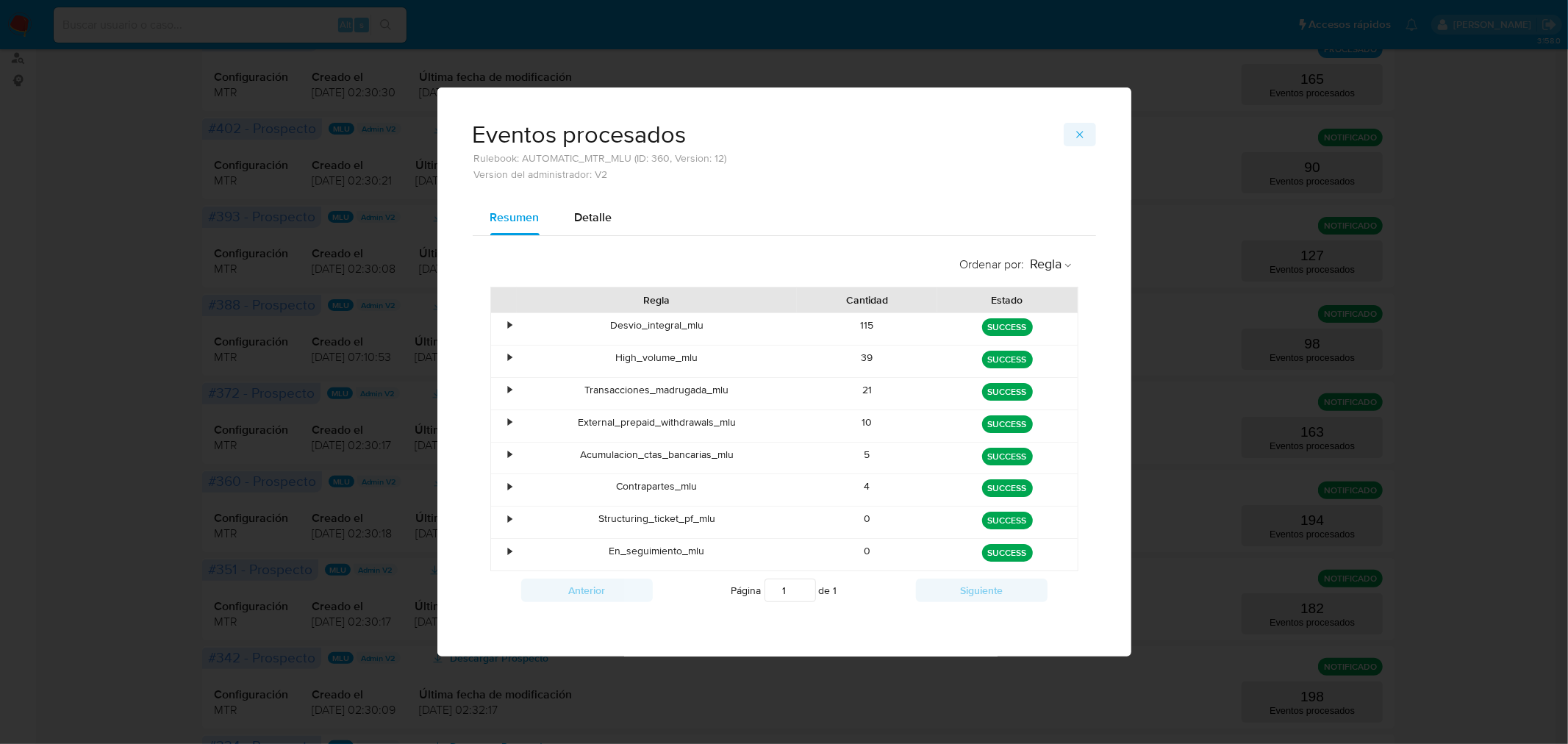
click at [1074, 140] on icon "button" at bounding box center [1080, 134] width 12 height 12
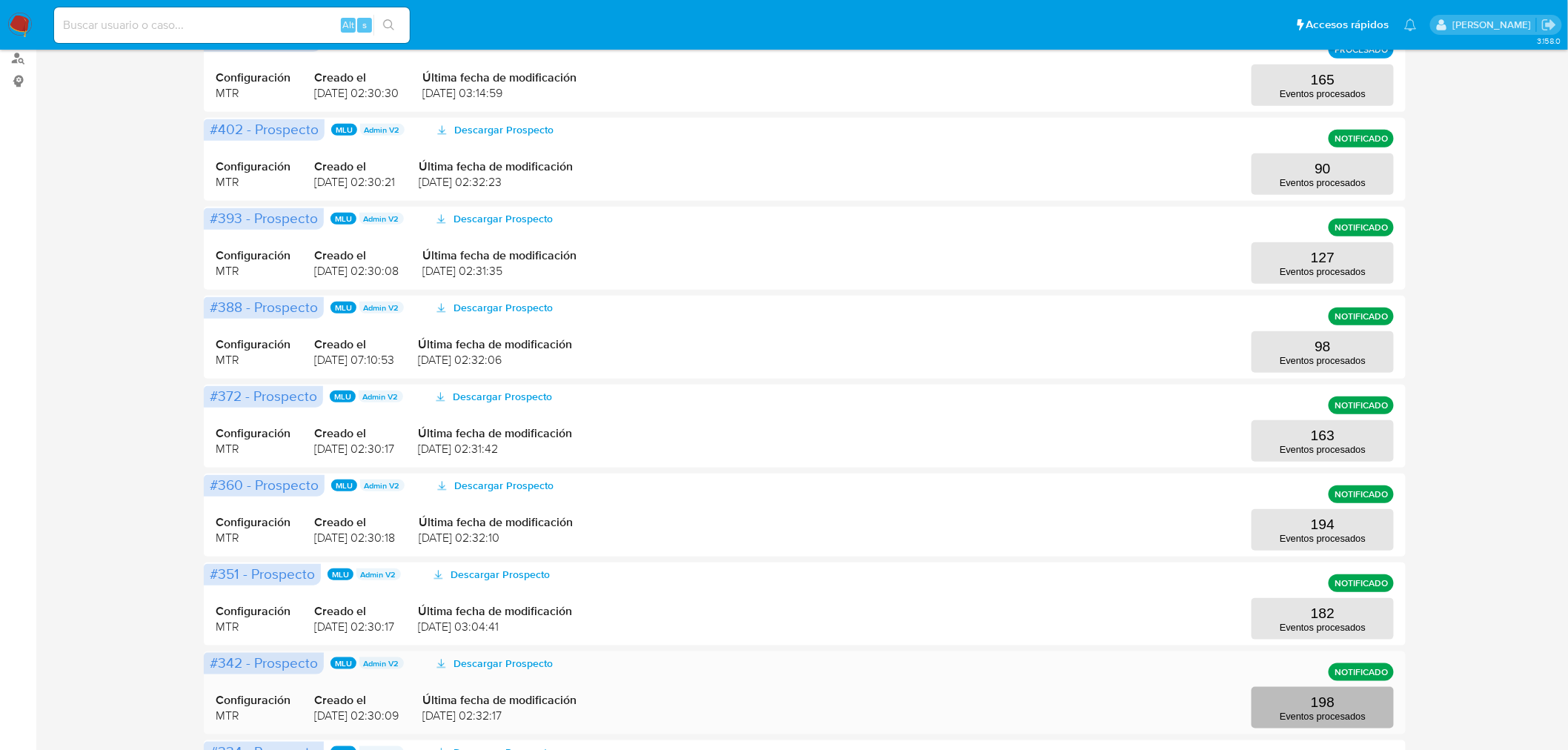
click at [1314, 695] on p "198" at bounding box center [1321, 701] width 23 height 16
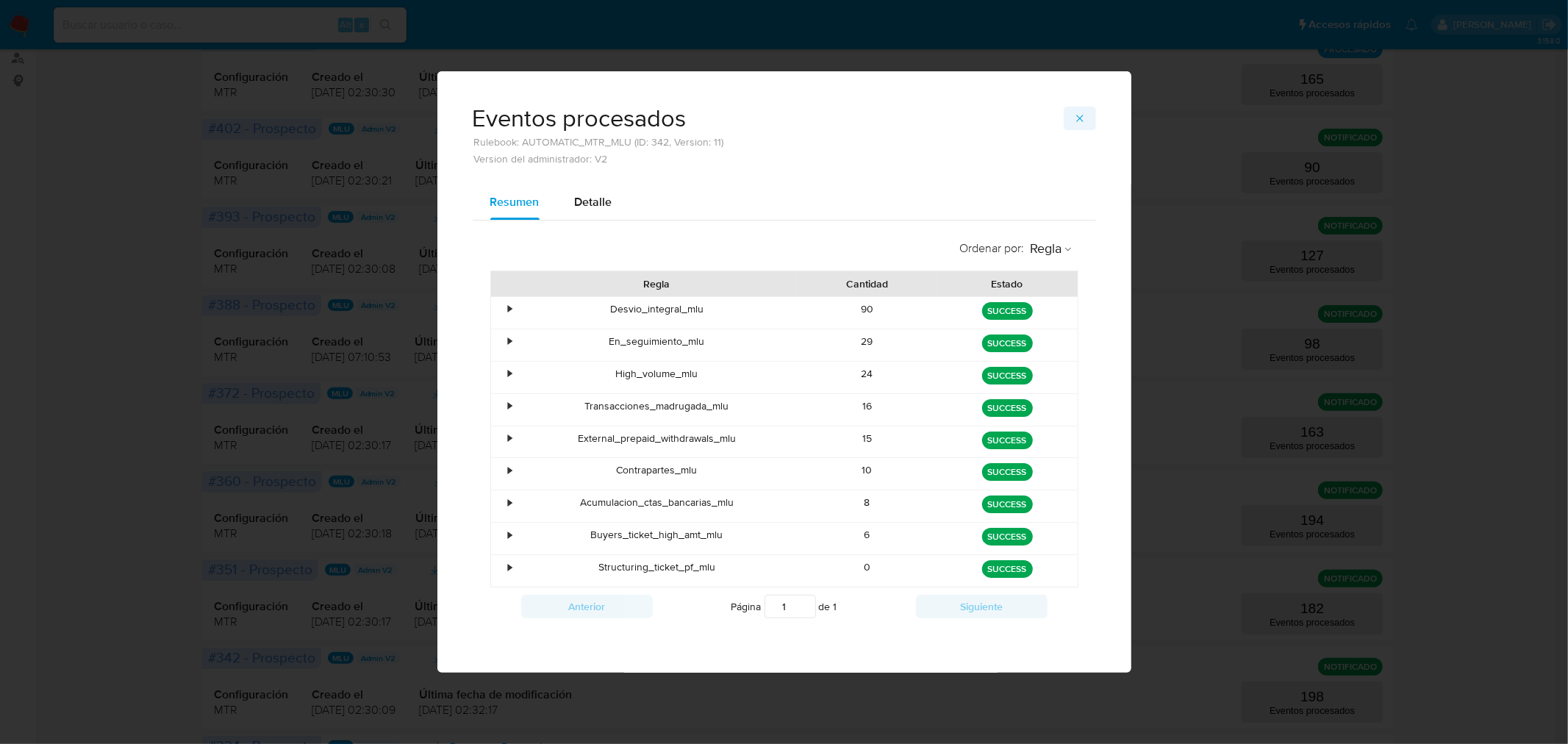
click at [1080, 114] on icon "button" at bounding box center [1080, 118] width 12 height 12
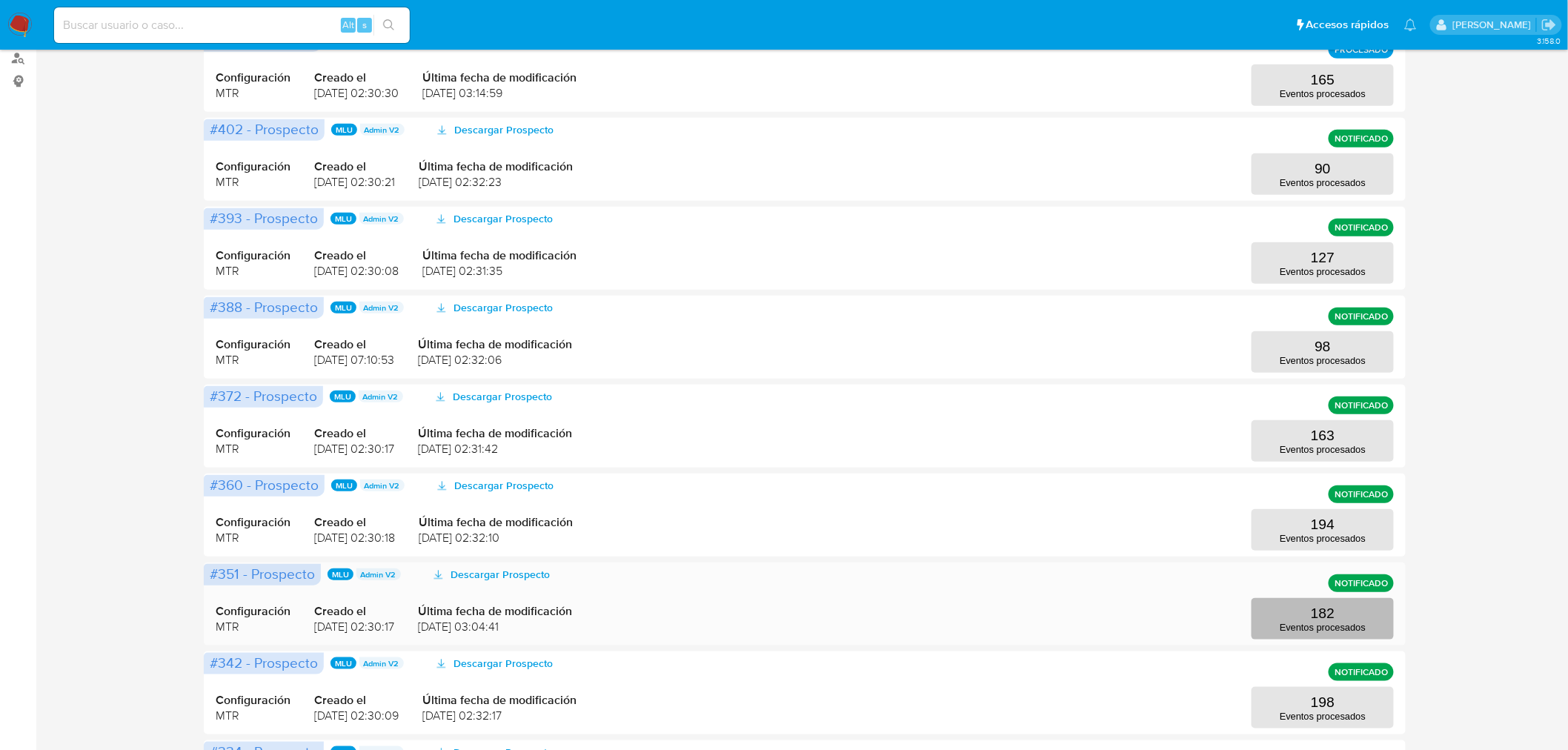
click at [1318, 622] on p "Eventos procesados" at bounding box center [1322, 628] width 86 height 11
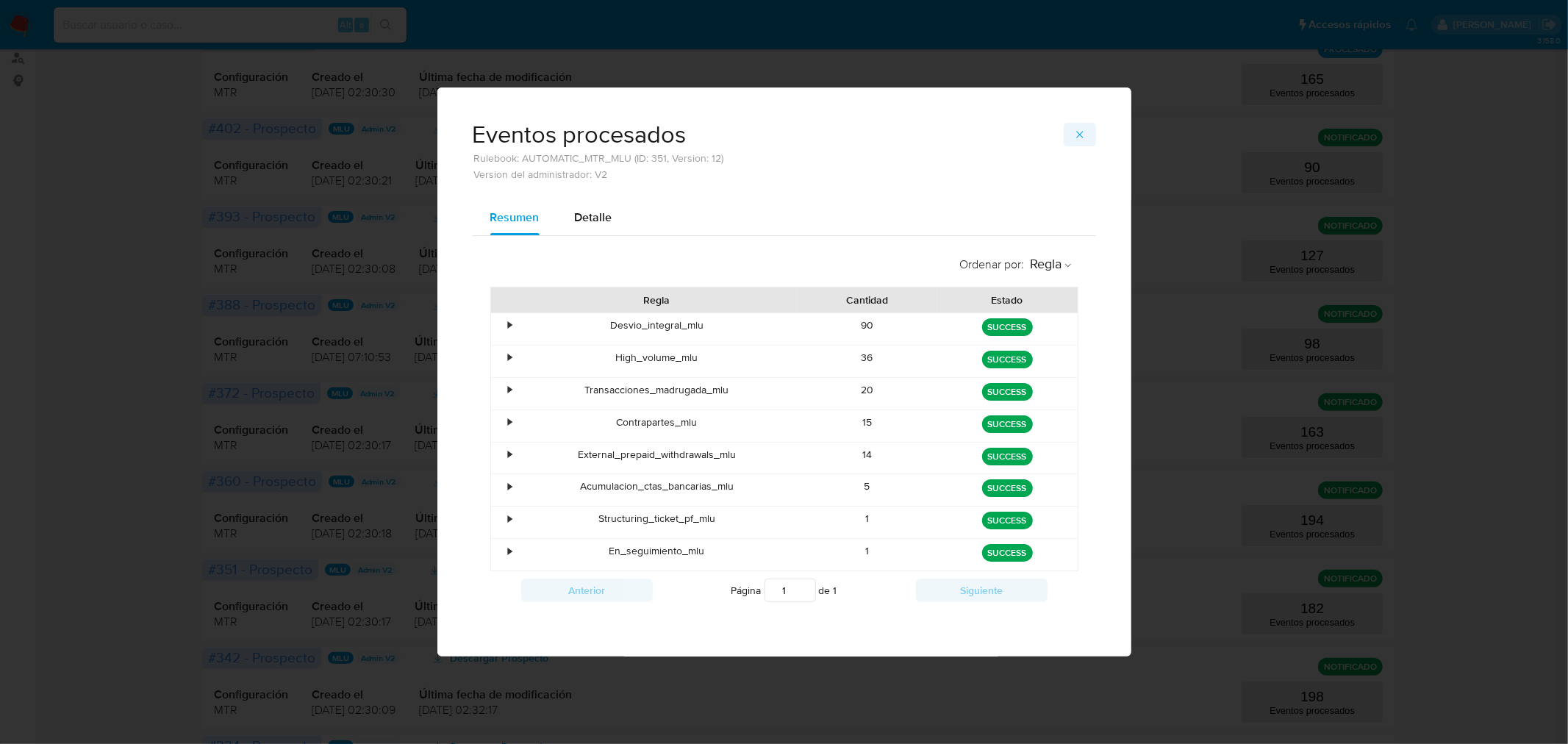
click at [1077, 128] on span "button" at bounding box center [1080, 134] width 12 height 20
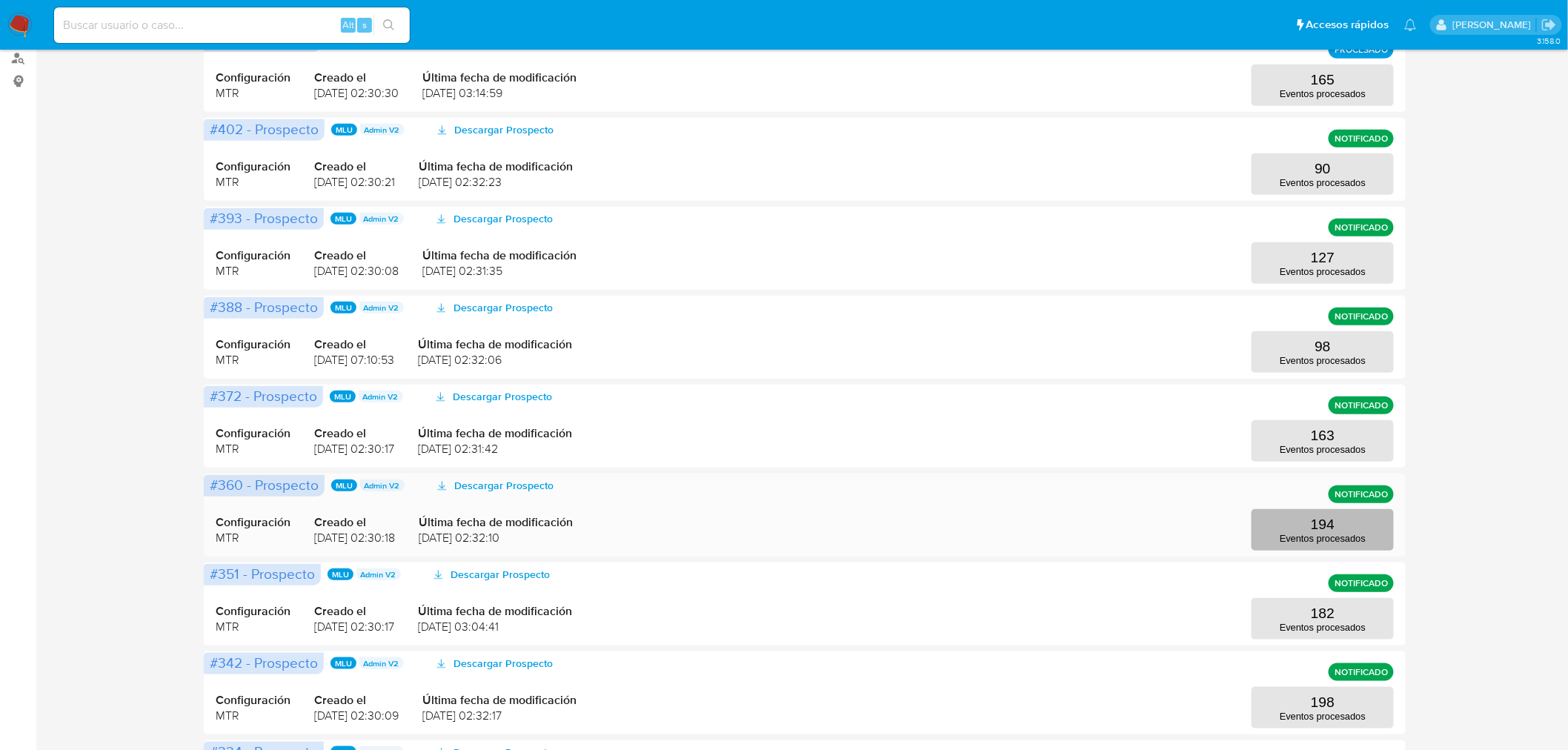
click at [1309, 532] on p "Eventos procesados" at bounding box center [1322, 538] width 86 height 11
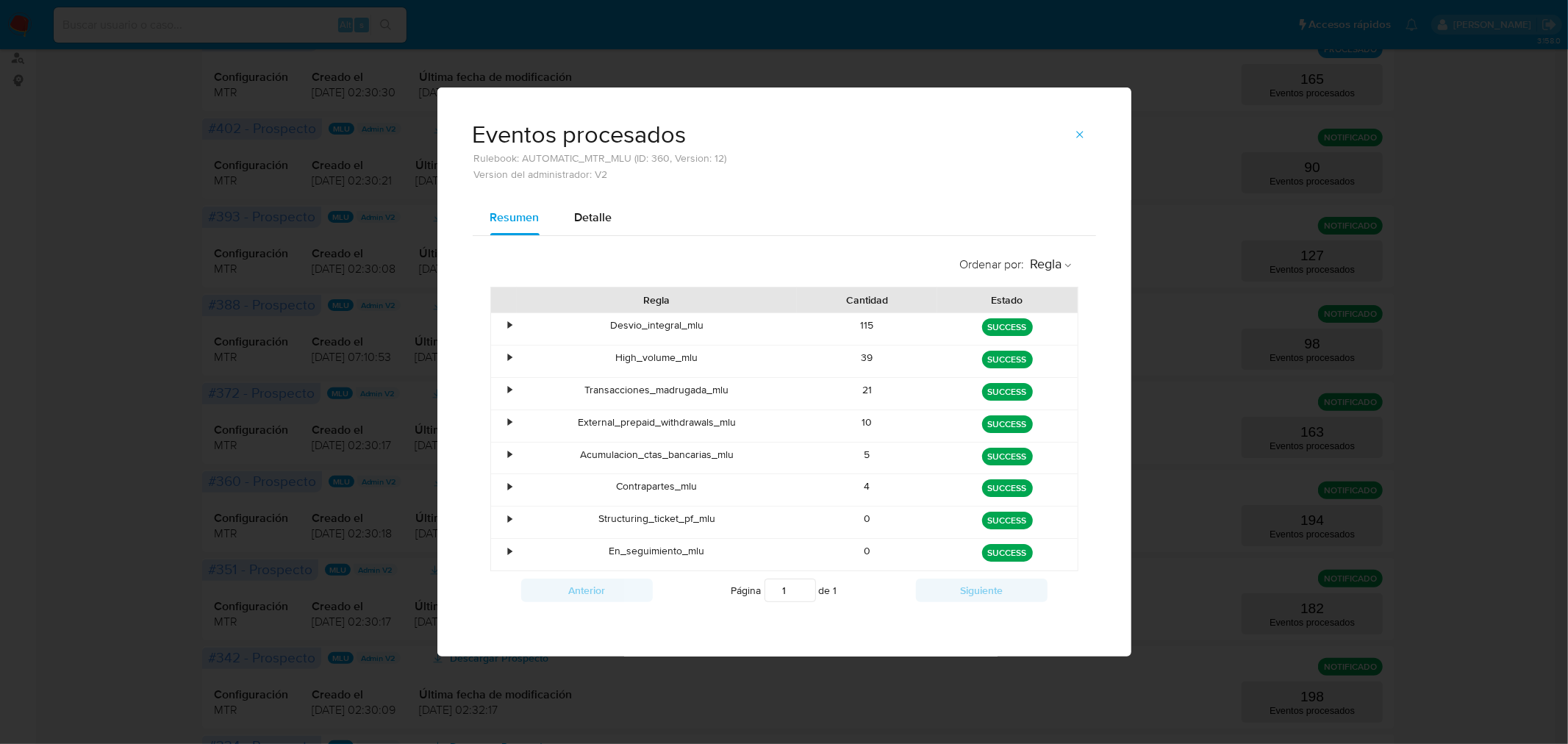
click at [1078, 137] on icon "button" at bounding box center [1080, 134] width 12 height 12
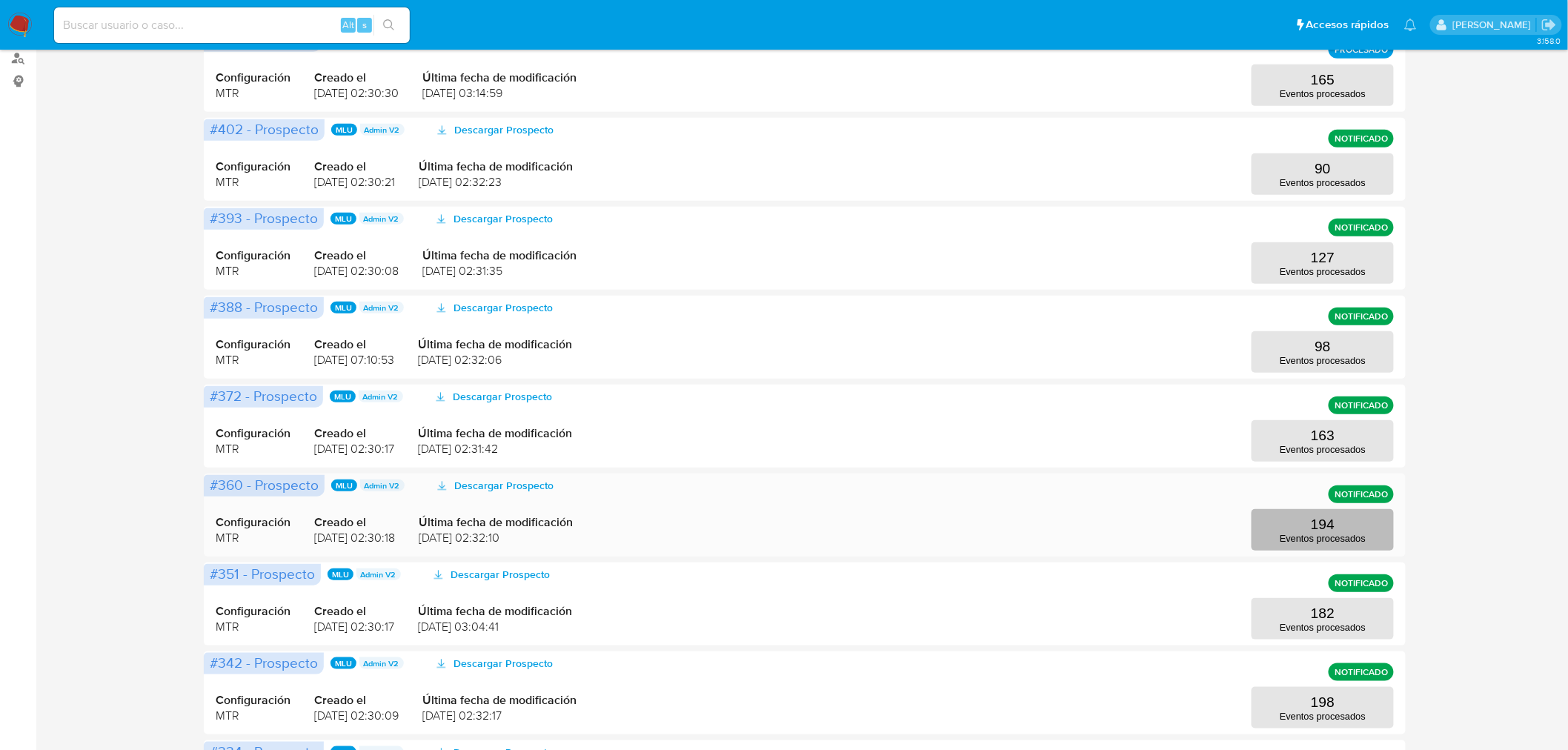
click at [1290, 523] on button "194 Eventos procesados" at bounding box center [1322, 530] width 142 height 41
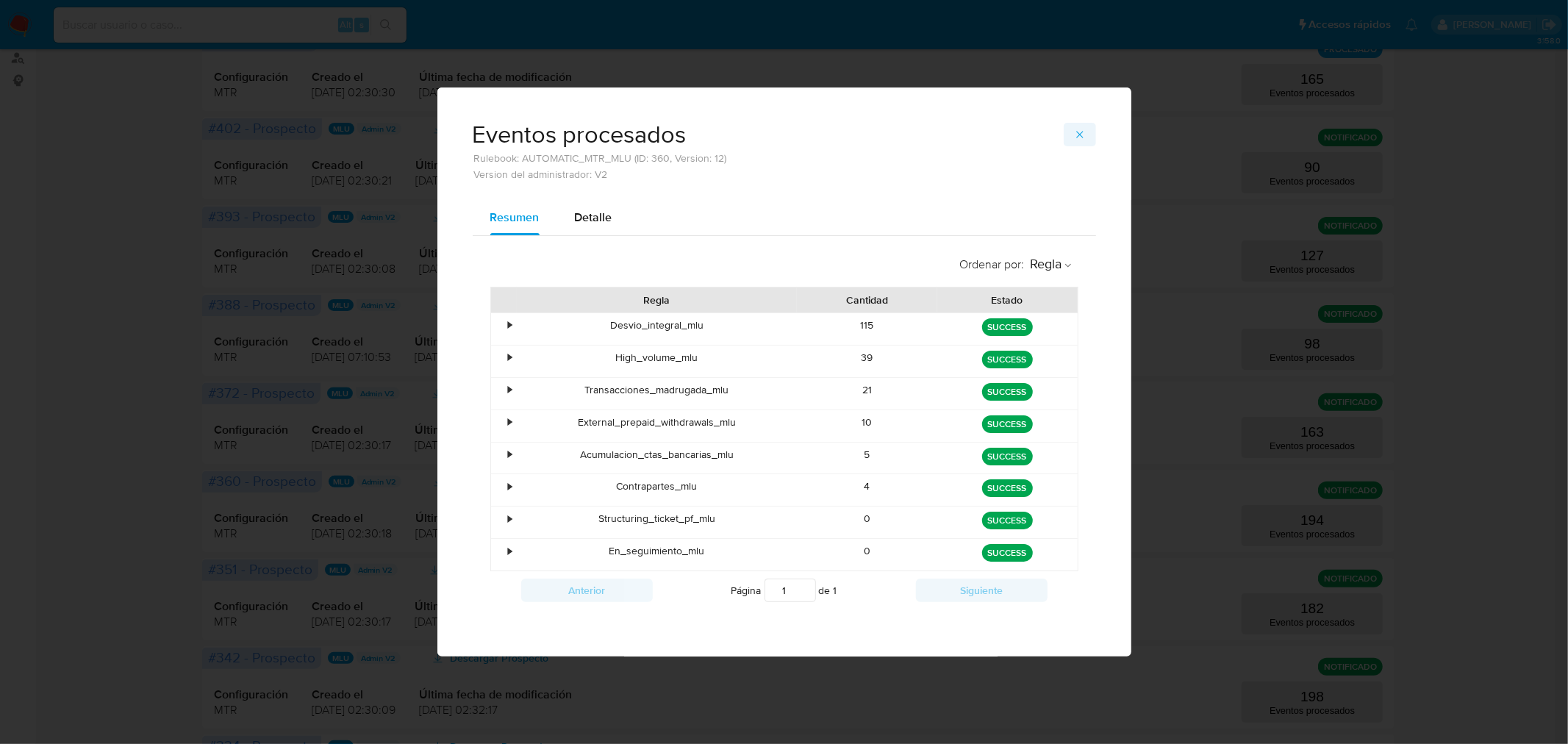
click at [1079, 140] on icon "button" at bounding box center [1080, 134] width 12 height 12
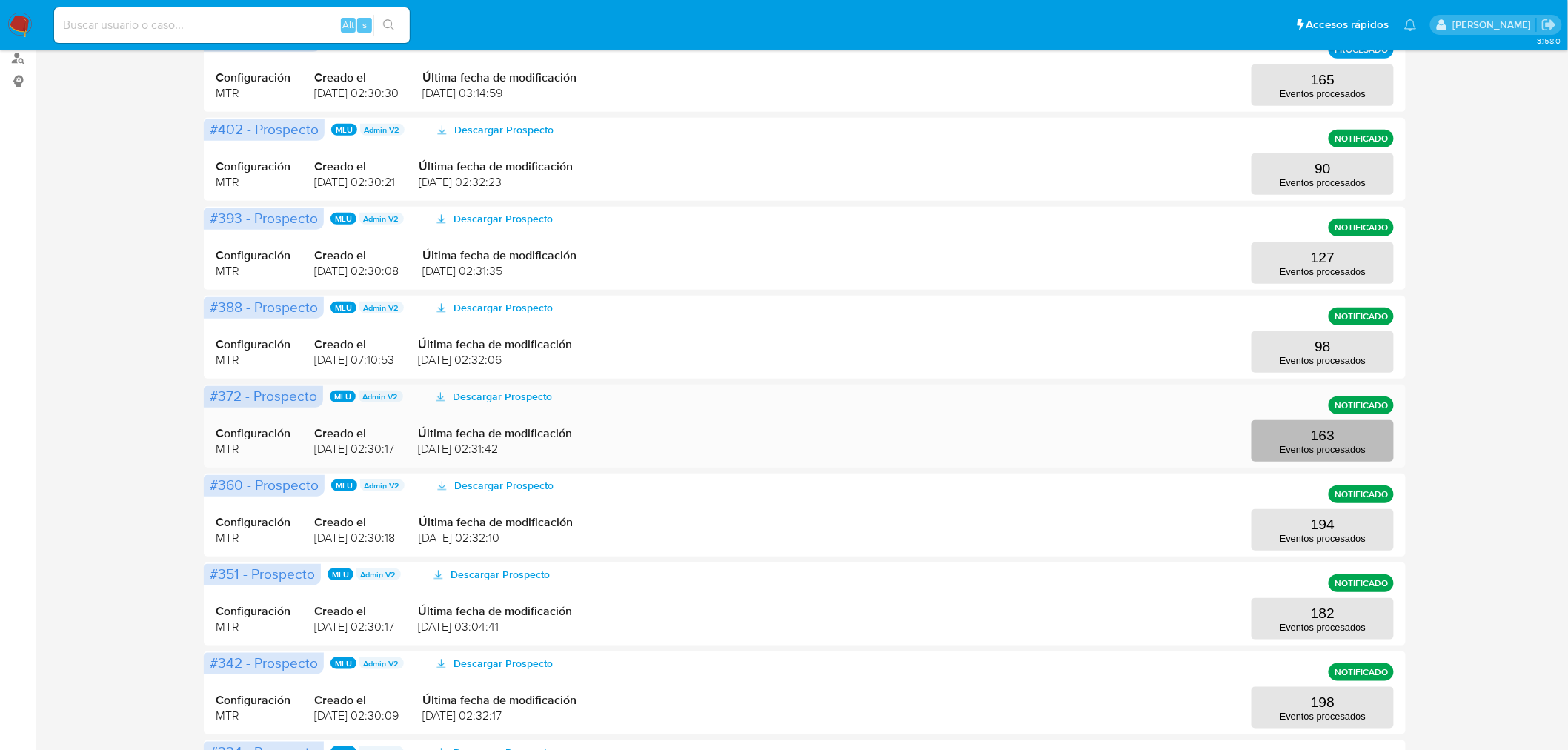
click at [1295, 428] on button "163 Eventos procesados" at bounding box center [1322, 441] width 142 height 41
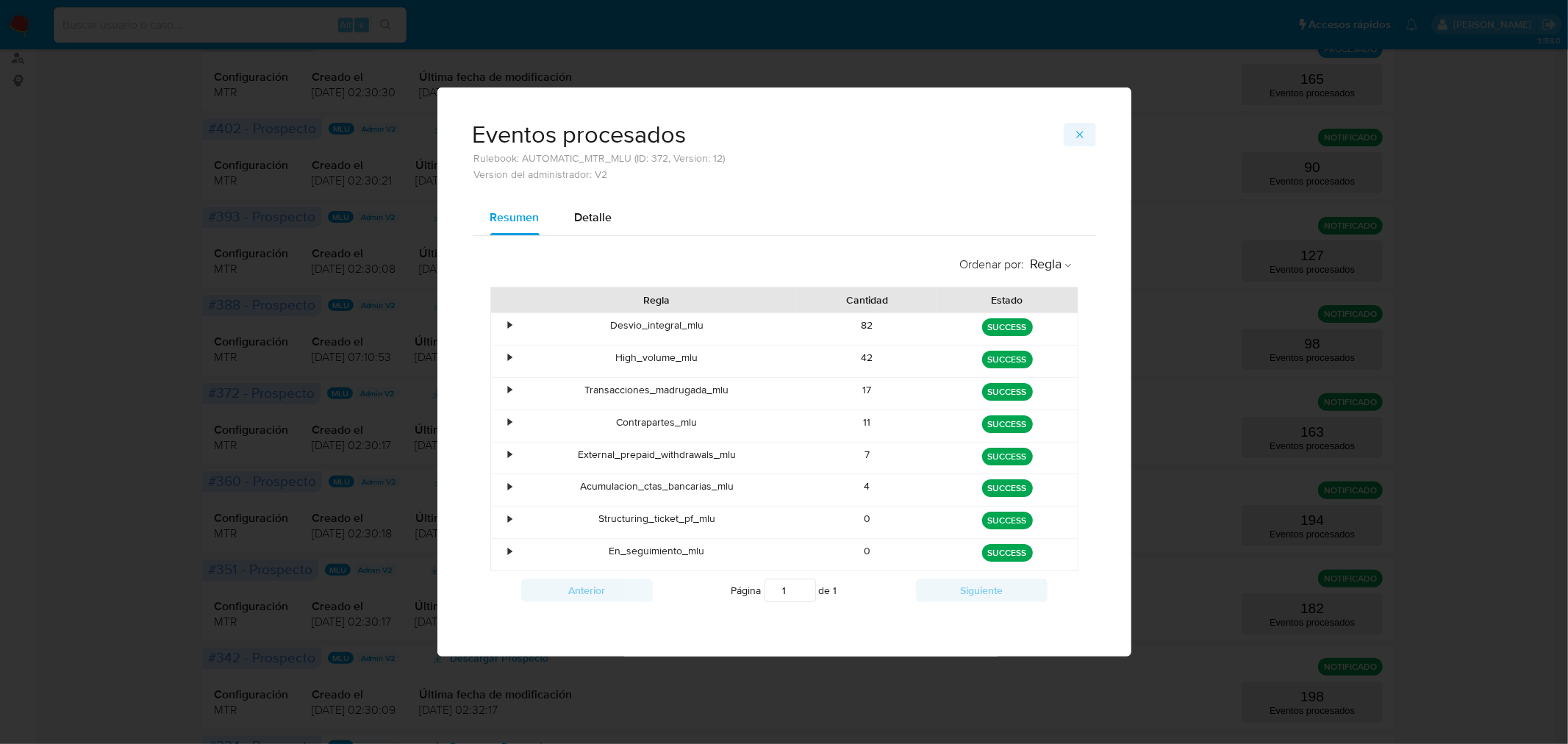
click at [1076, 138] on icon "button" at bounding box center [1080, 134] width 12 height 12
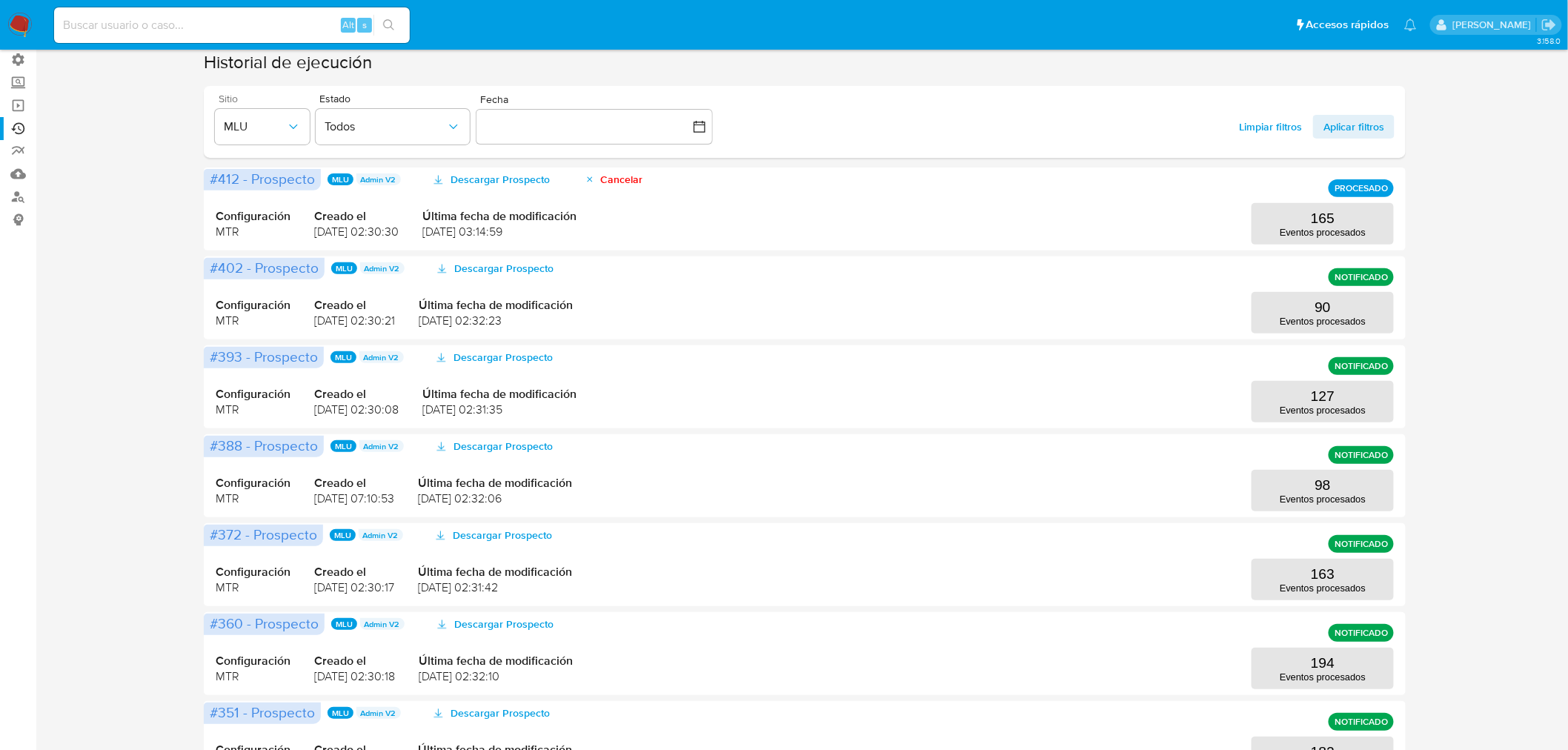
scroll to position [0, 0]
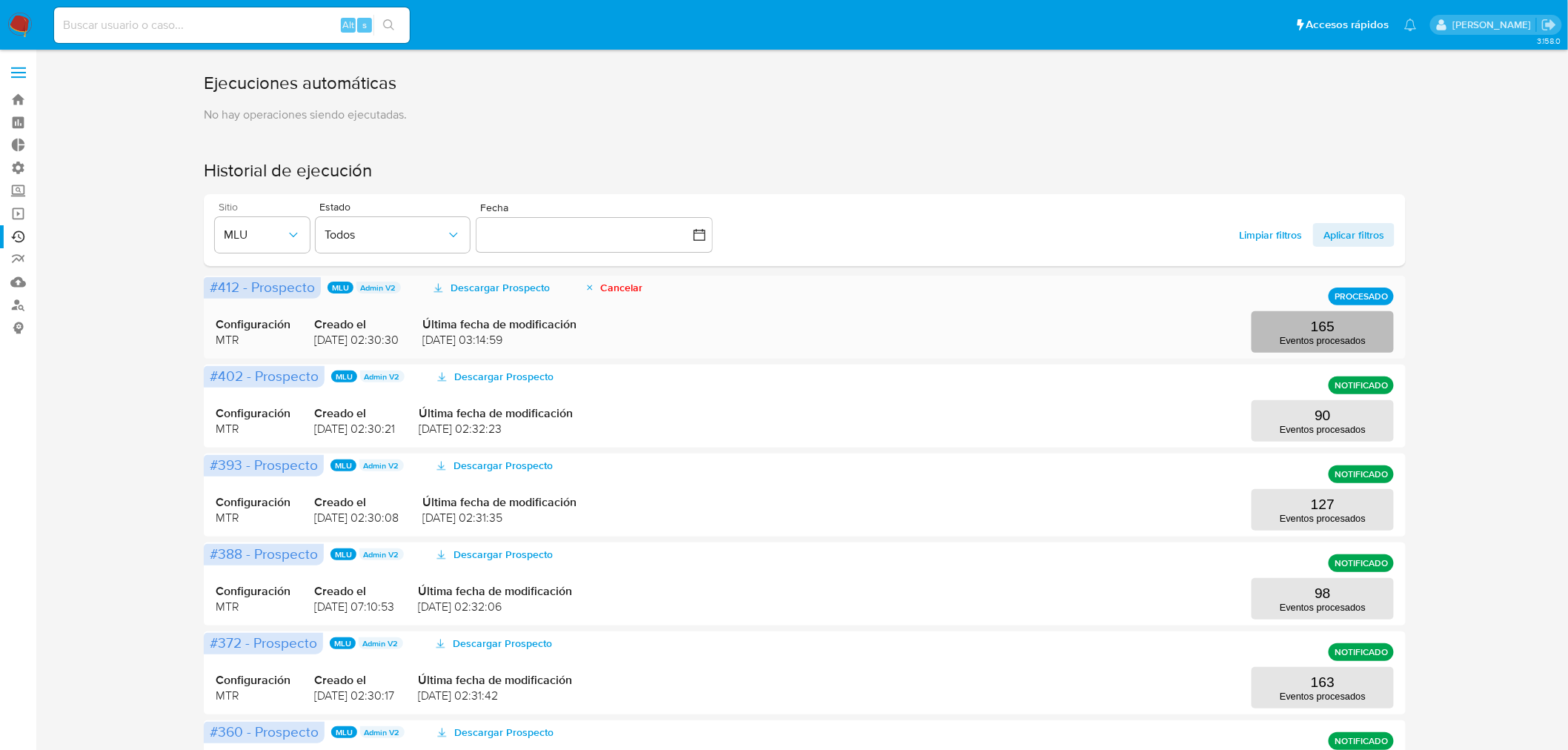
click at [1316, 320] on p "165" at bounding box center [1321, 326] width 23 height 16
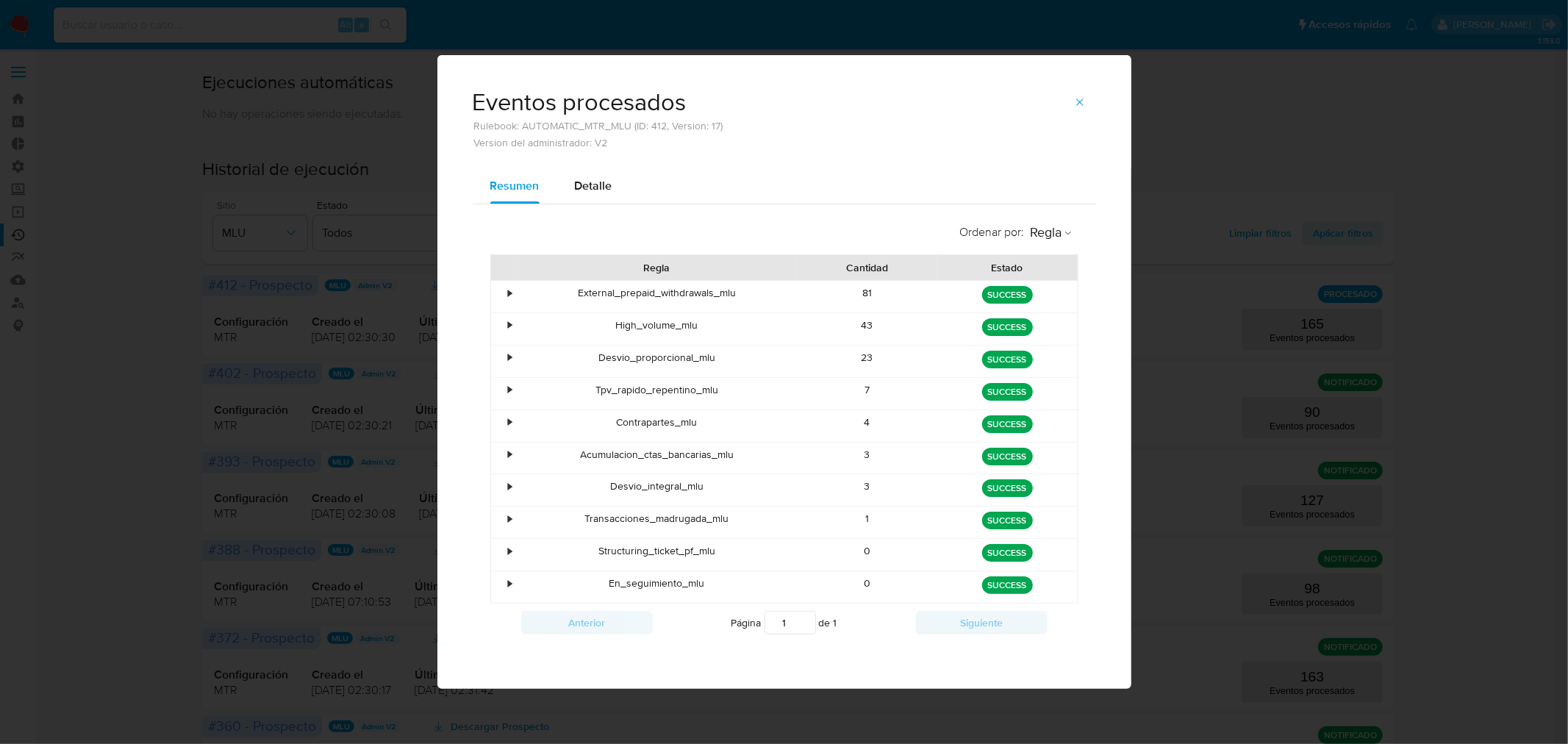
click at [1076, 113] on button "button" at bounding box center [1080, 102] width 32 height 23
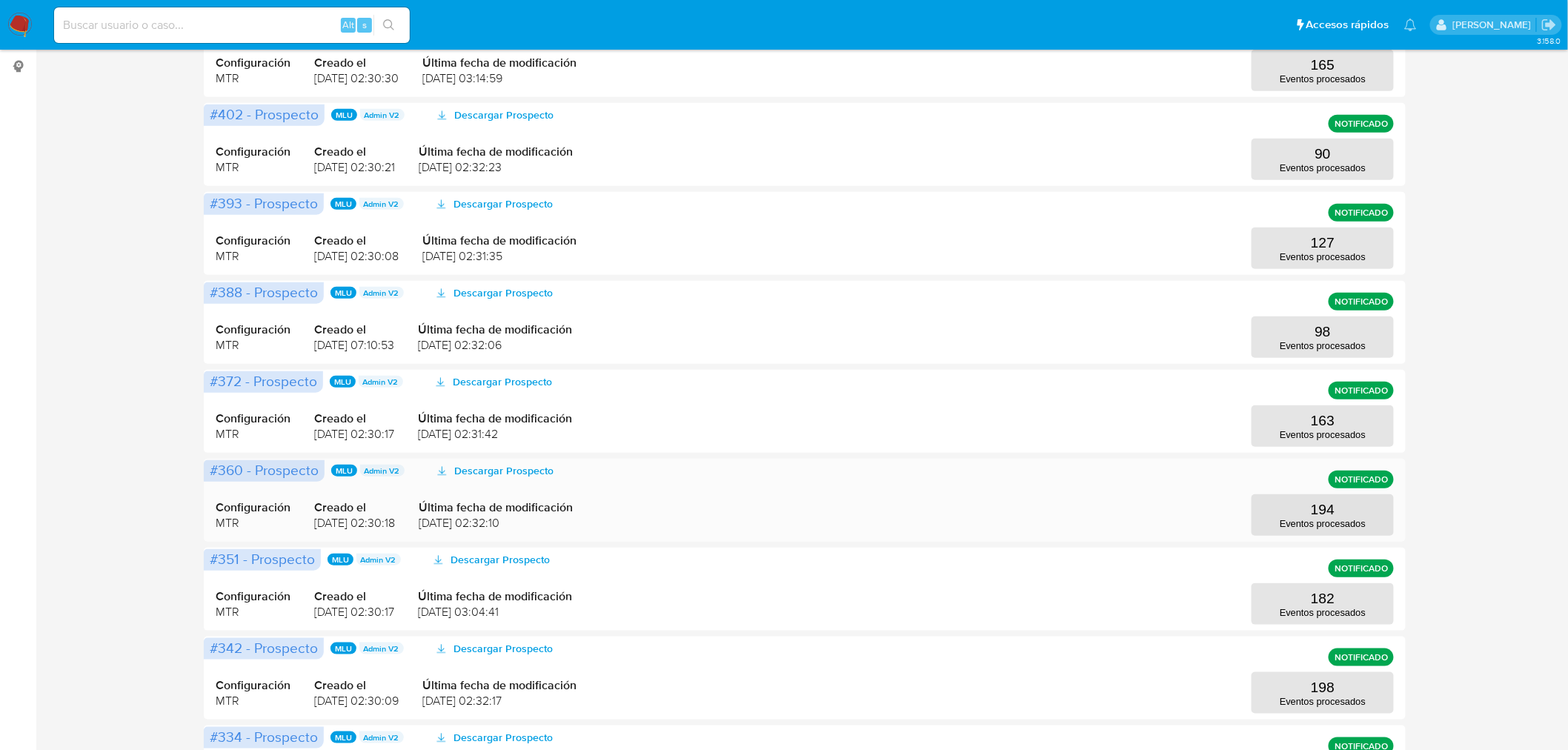
scroll to position [329, 0]
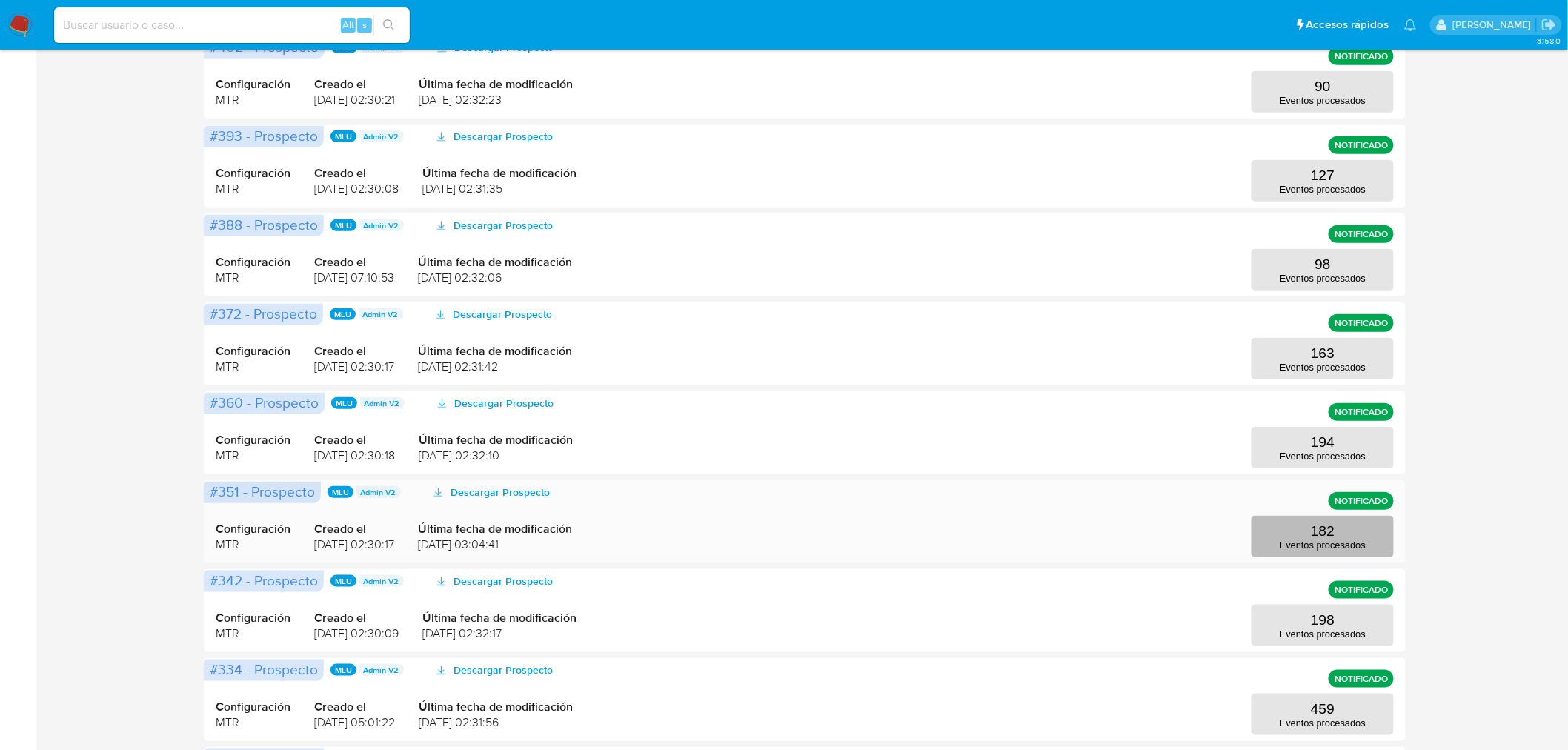
click at [1301, 537] on button "182 Eventos procesados" at bounding box center [1322, 536] width 142 height 41
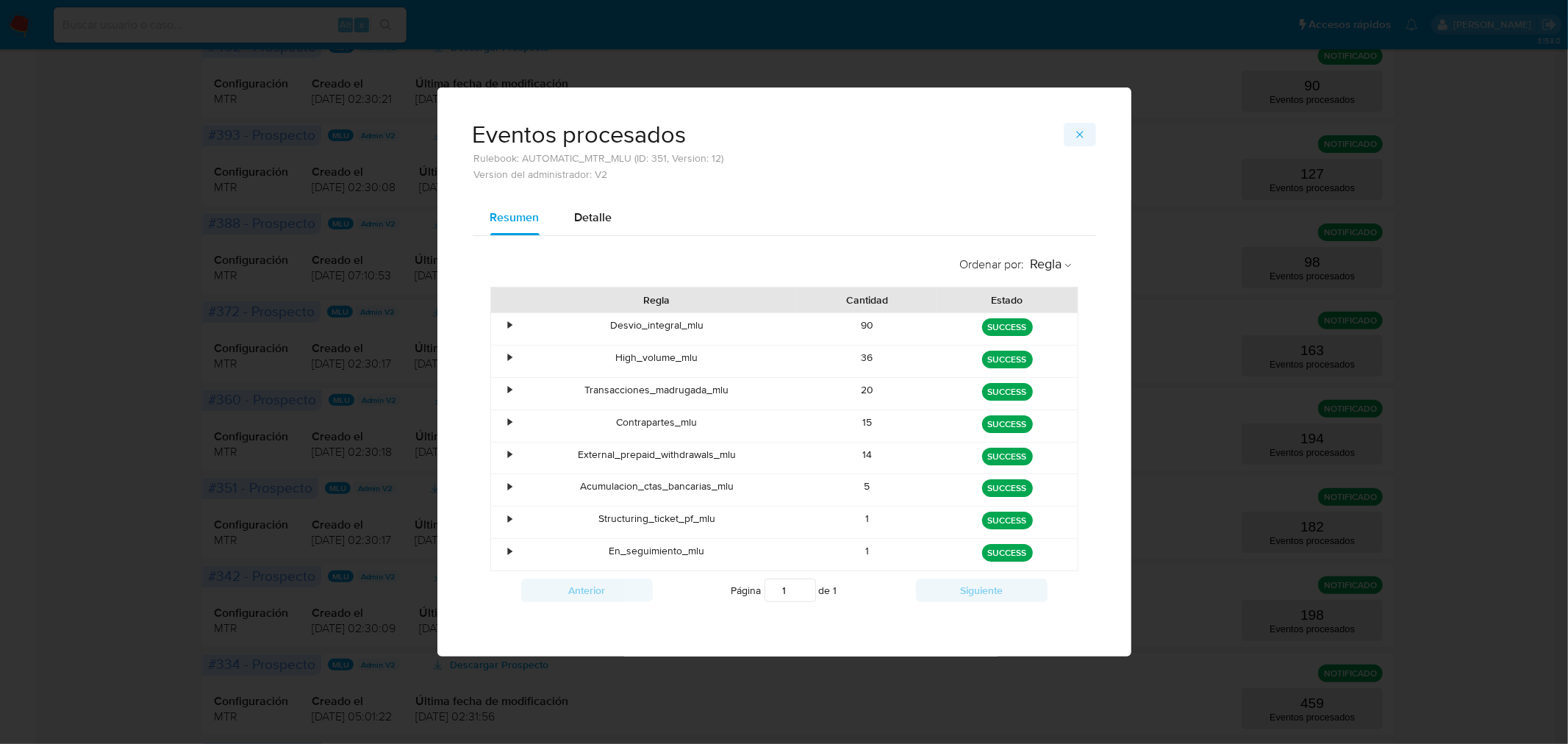
click at [1083, 129] on icon "button" at bounding box center [1080, 134] width 12 height 12
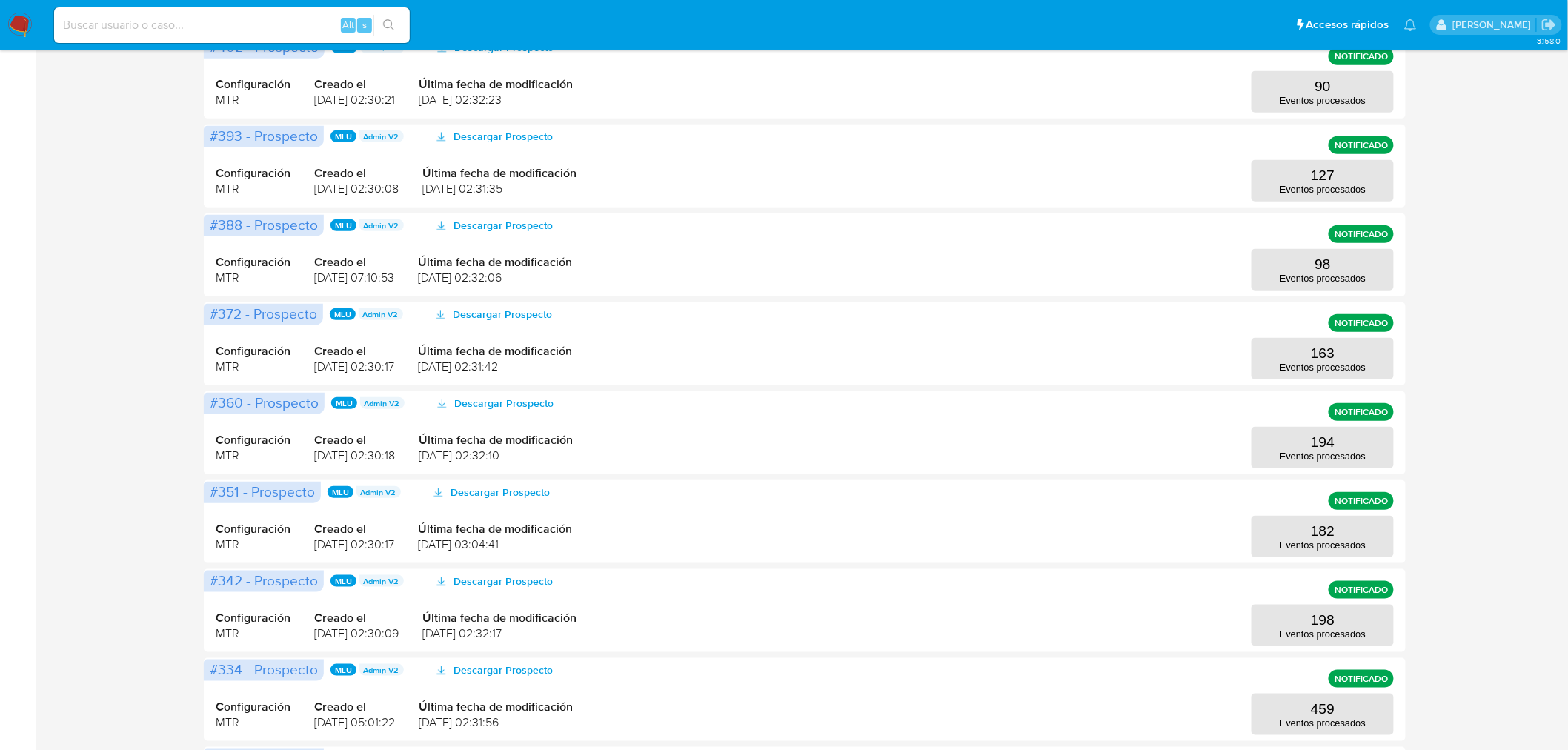
scroll to position [0, 0]
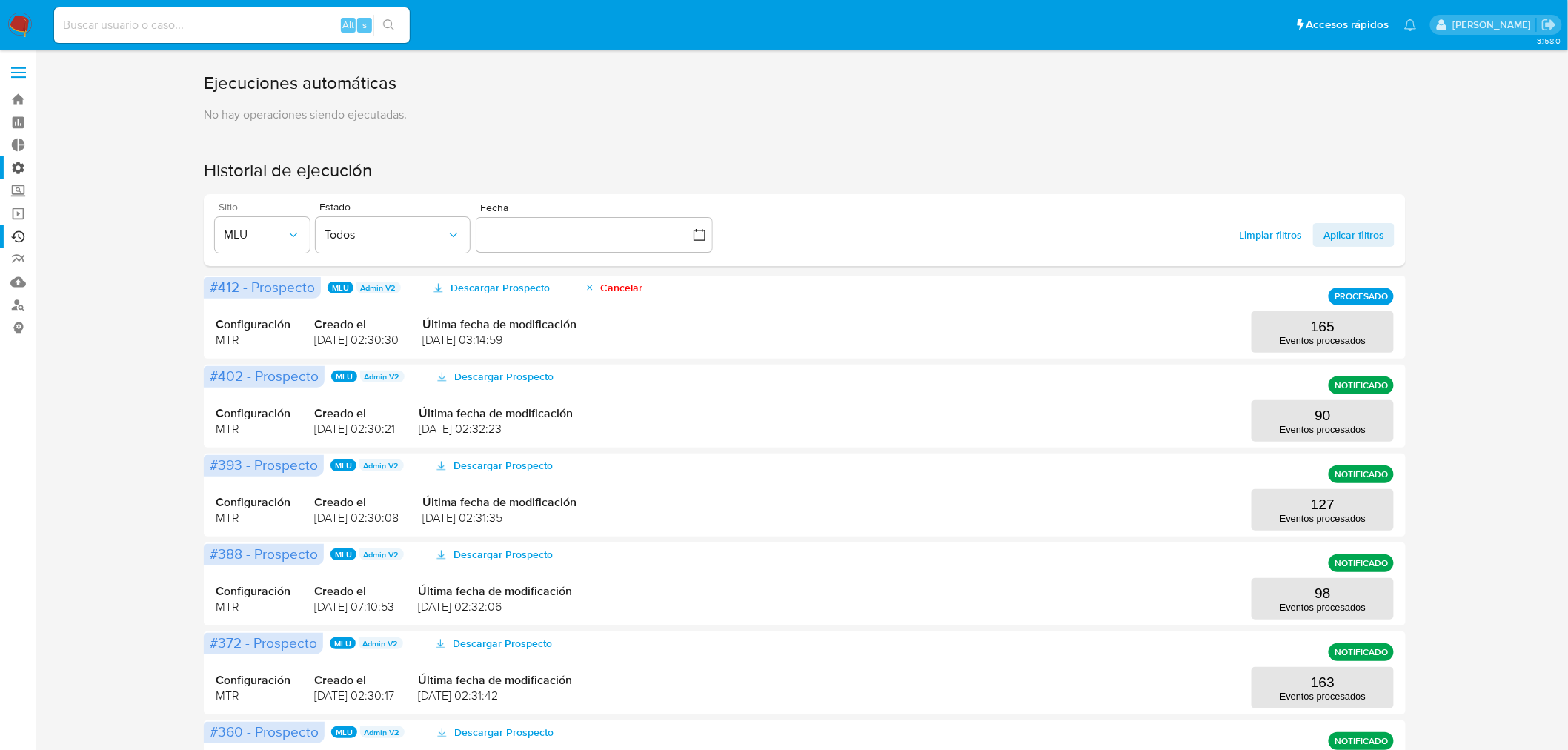
click at [22, 165] on label "Administración" at bounding box center [88, 167] width 177 height 23
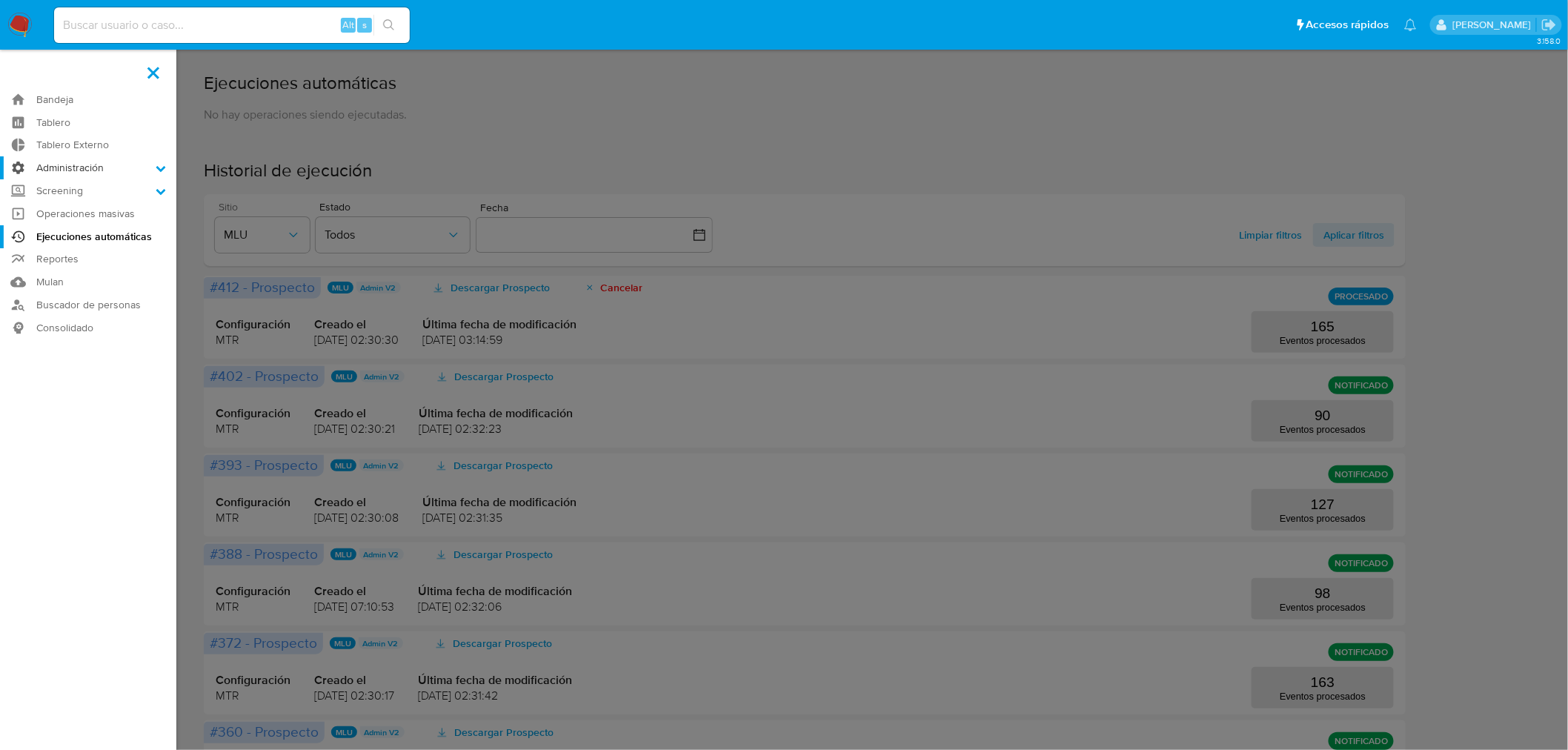
click at [0, 0] on input "Administración" at bounding box center [0, 0] width 0 height 0
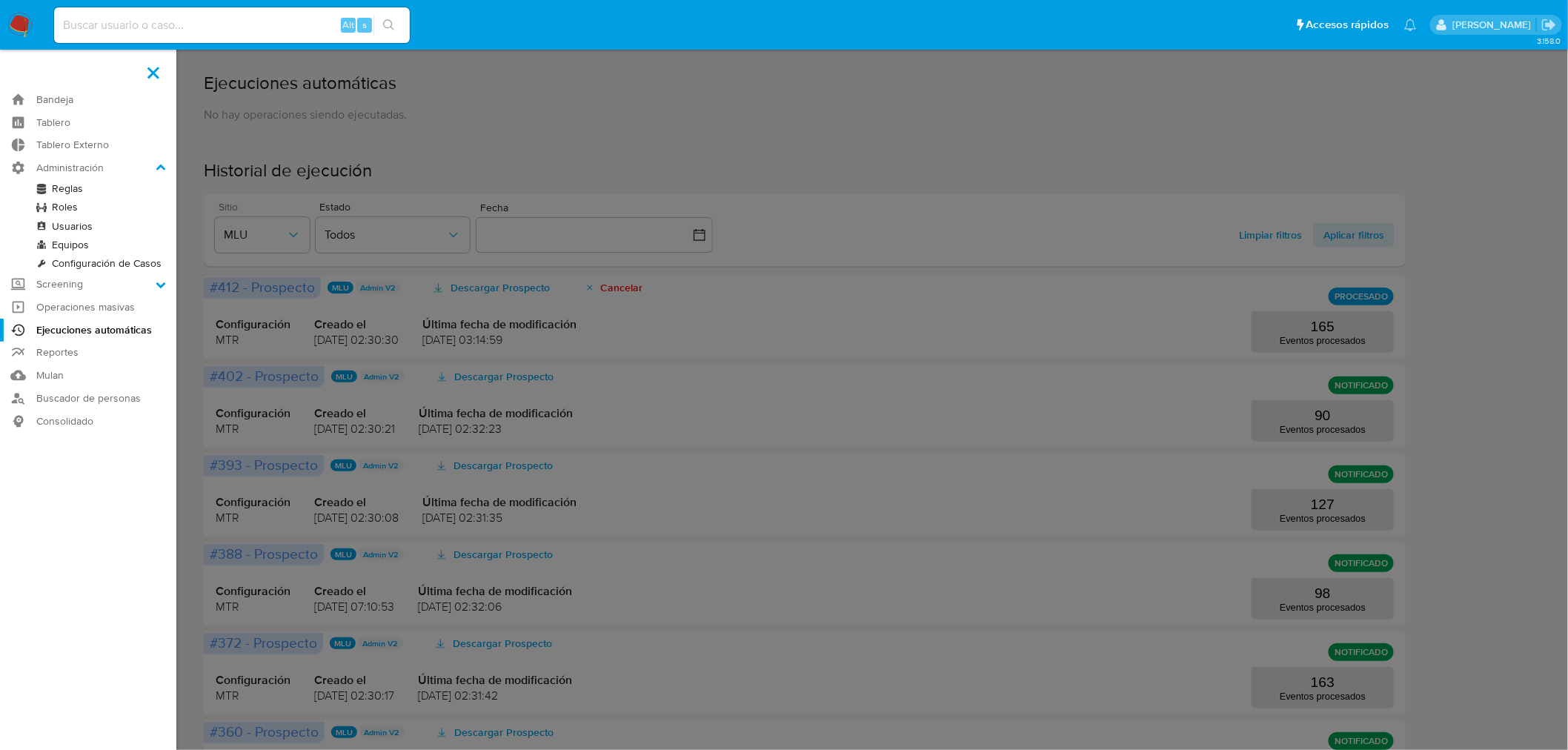
click at [78, 184] on link "Reglas" at bounding box center [88, 189] width 177 height 19
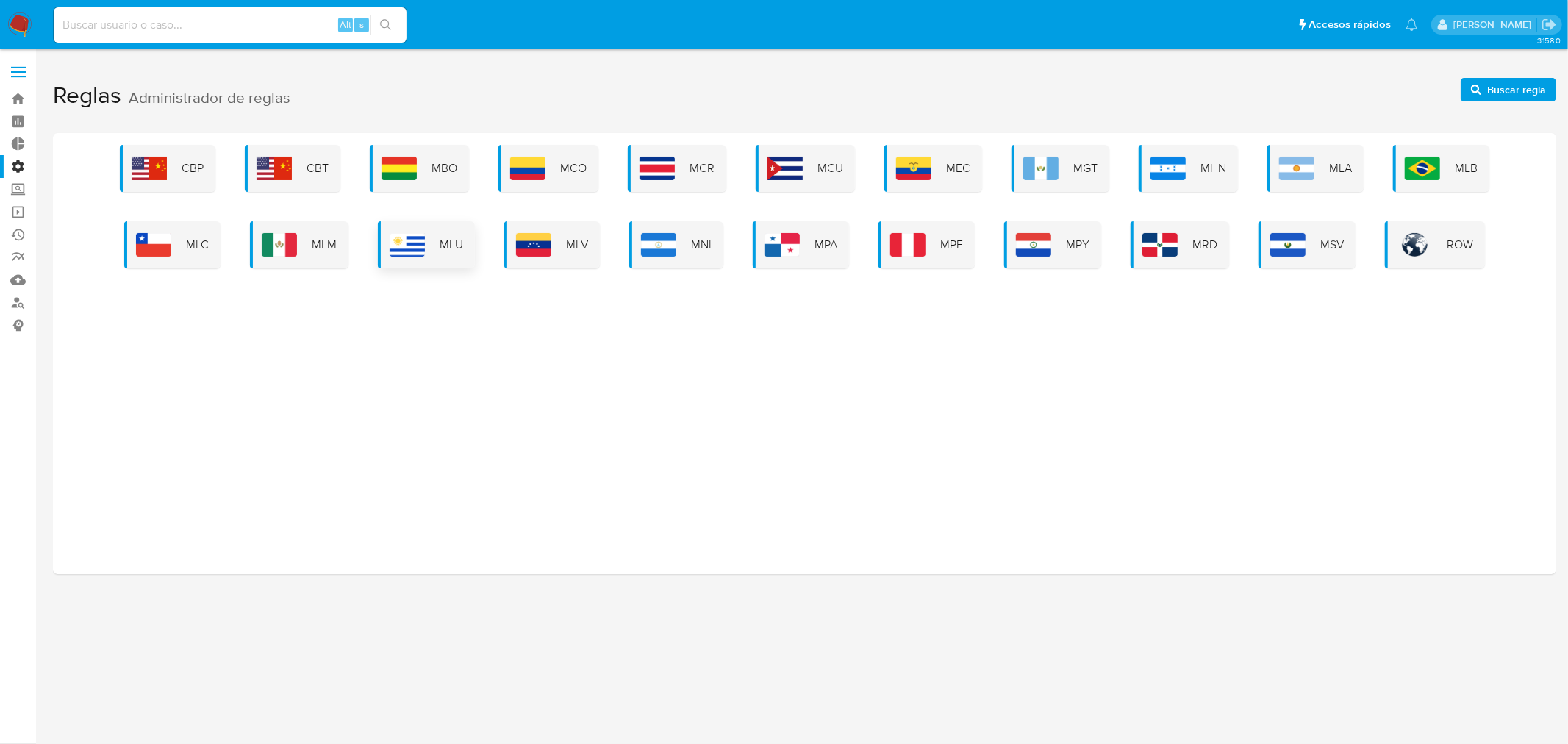
click at [441, 230] on div "MLU" at bounding box center [426, 245] width 97 height 47
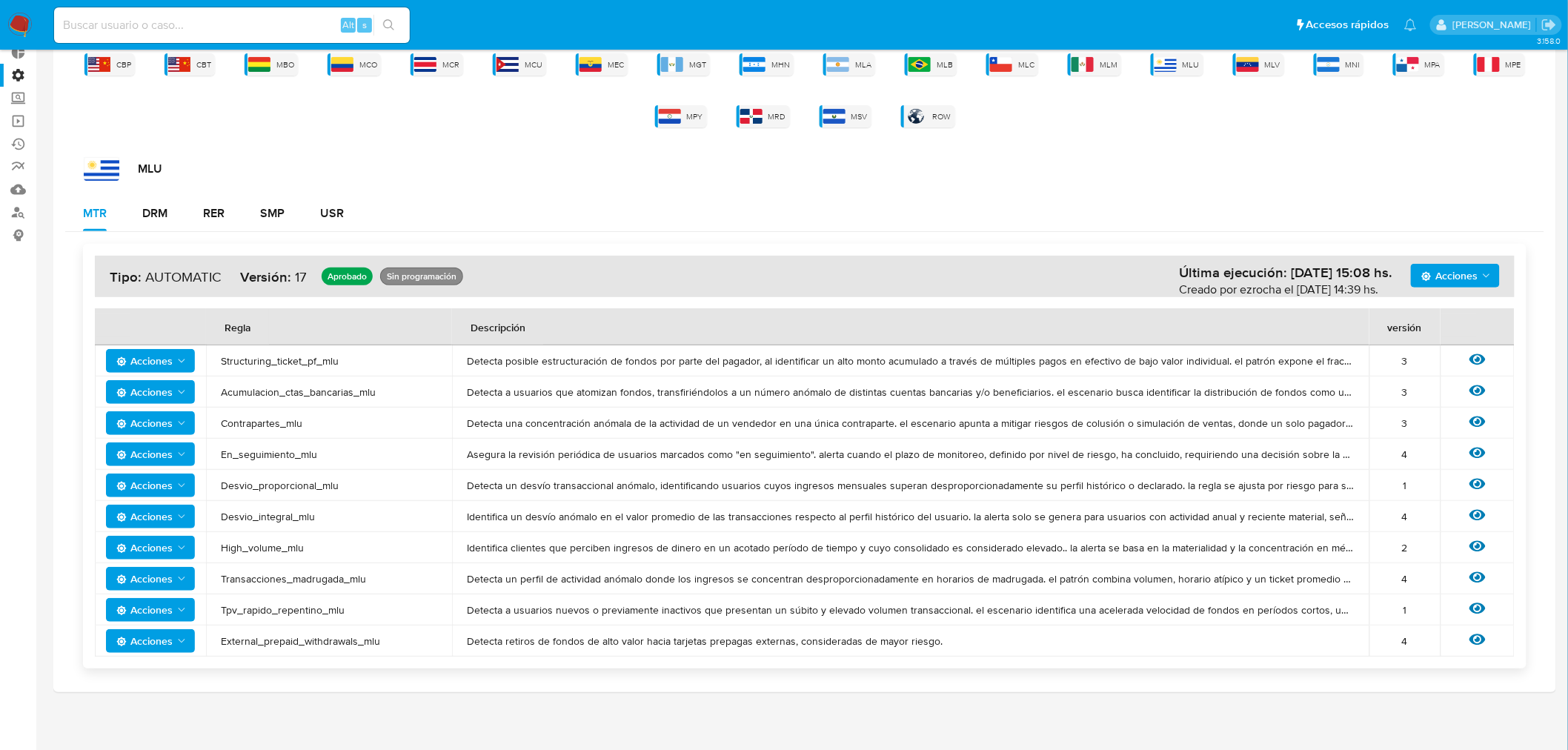
scroll to position [97, 0]
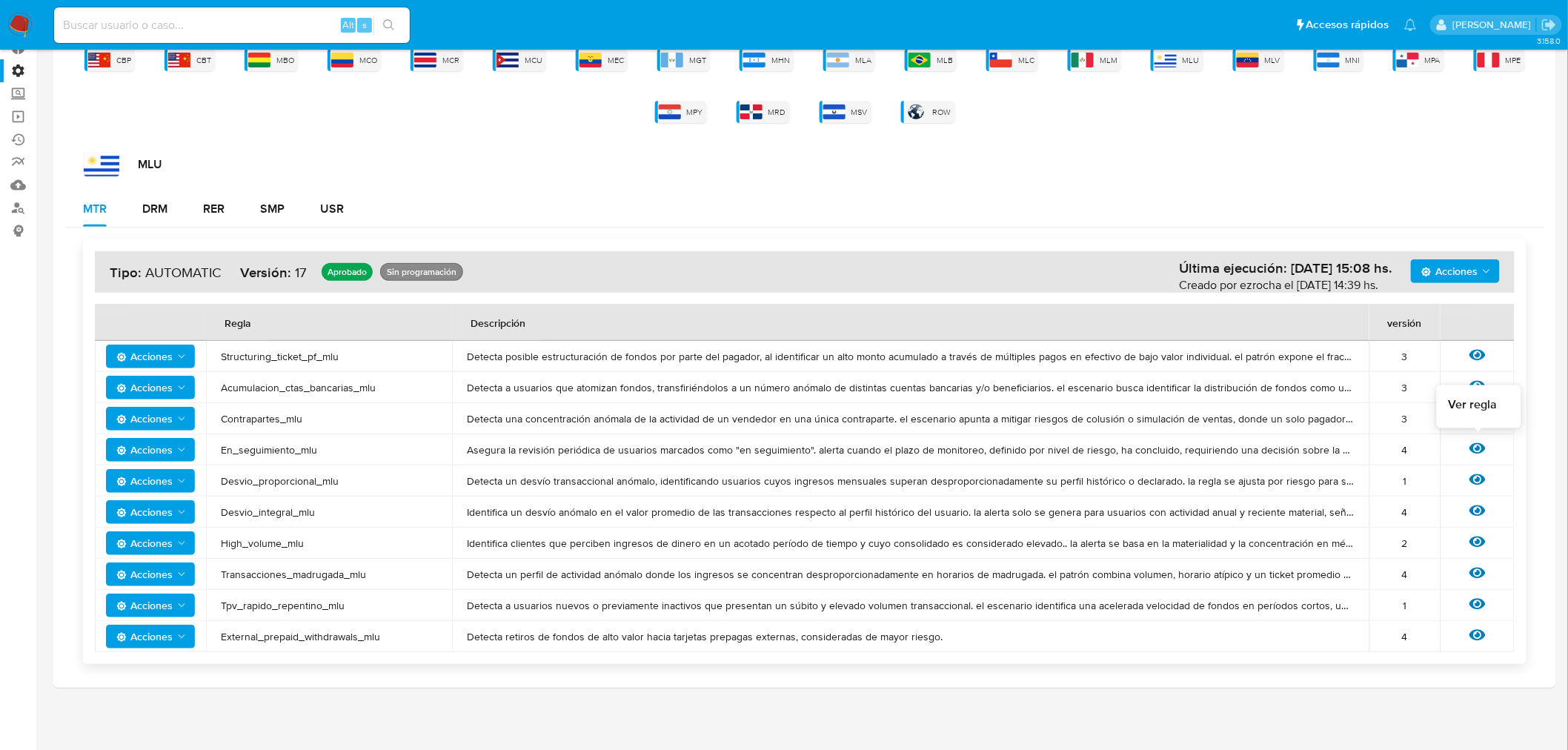
click at [1476, 446] on icon at bounding box center [1476, 447] width 16 height 16
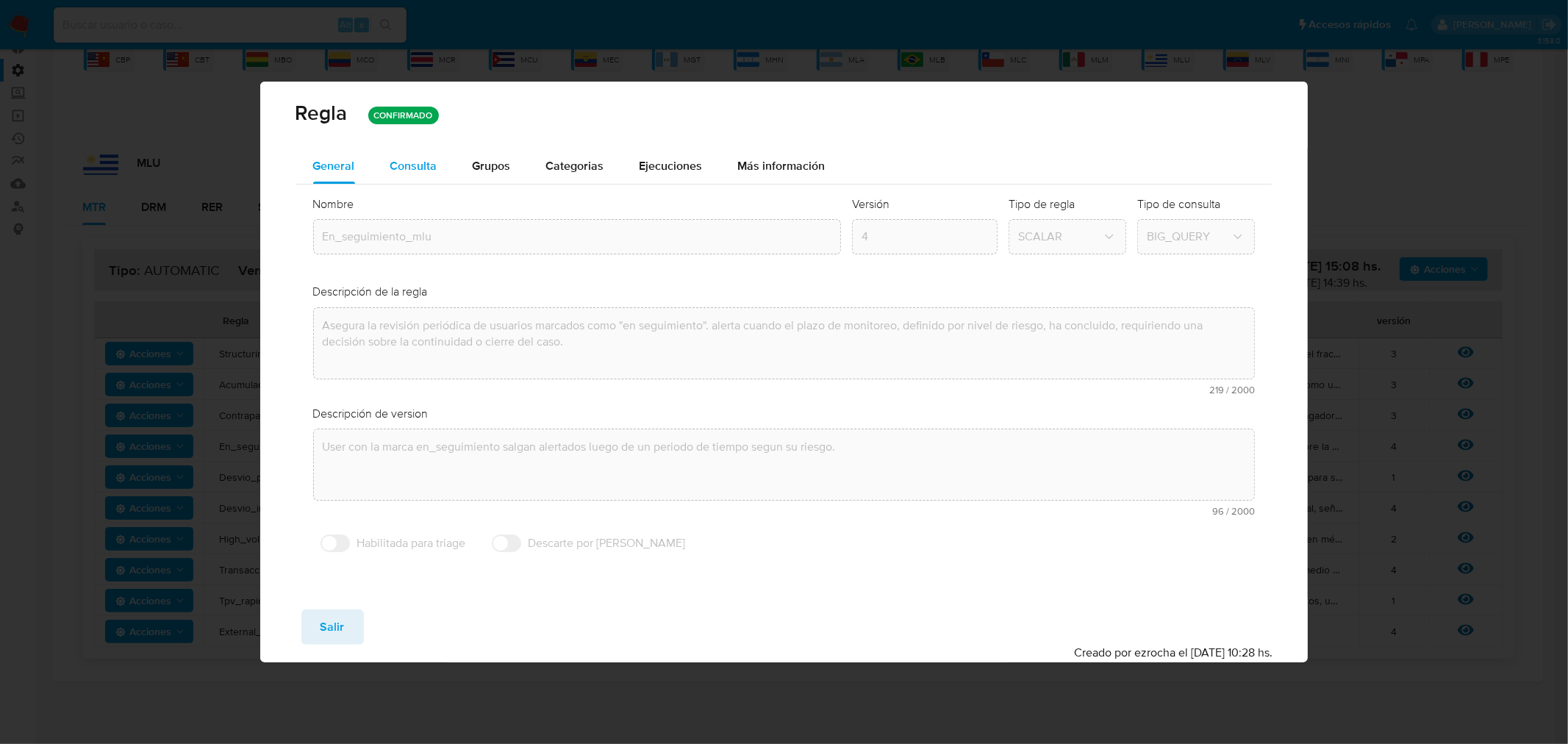
click at [406, 163] on span "Consulta" at bounding box center [413, 166] width 47 height 17
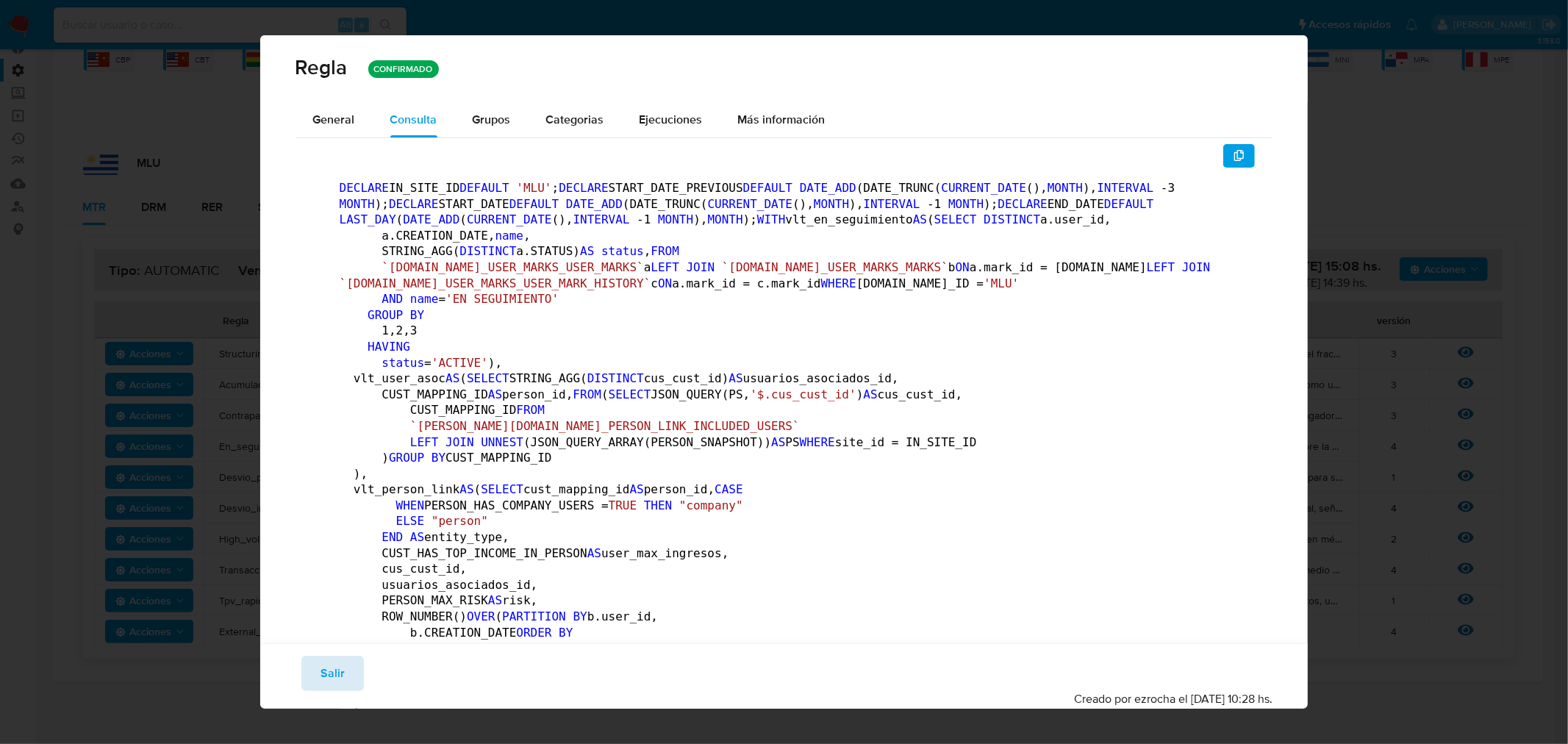
click at [339, 688] on span "Salir" at bounding box center [333, 673] width 24 height 32
